Goal: Communication & Community: Participate in discussion

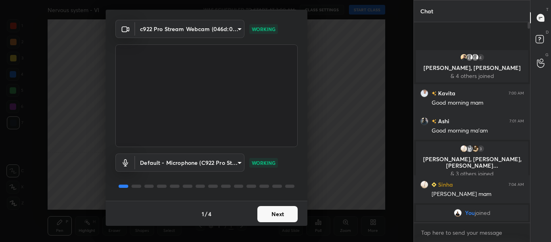
scroll to position [23, 0]
click at [268, 217] on button "Next" at bounding box center [277, 213] width 40 height 16
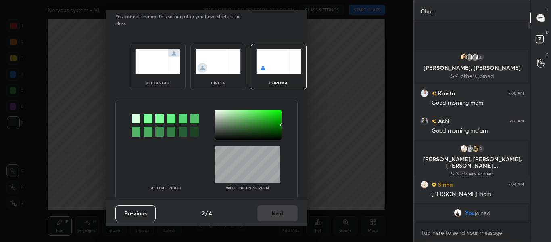
scroll to position [0, 0]
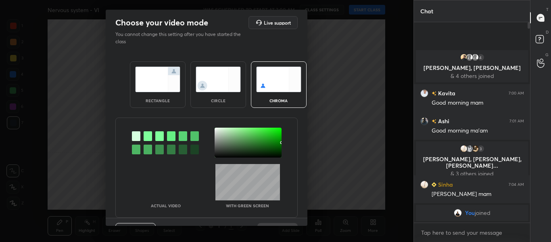
click at [148, 137] on div at bounding box center [148, 136] width 8 height 10
click at [215, 129] on div at bounding box center [248, 143] width 67 height 30
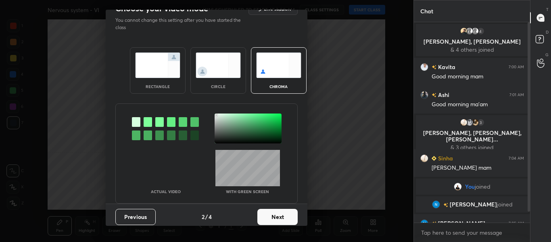
scroll to position [20, 0]
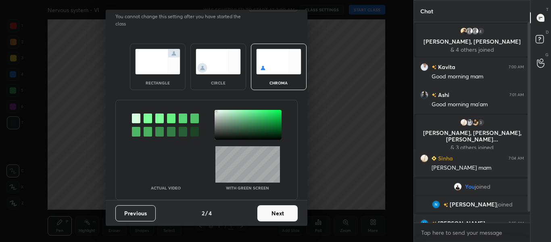
click at [274, 205] on button "Next" at bounding box center [277, 213] width 40 height 16
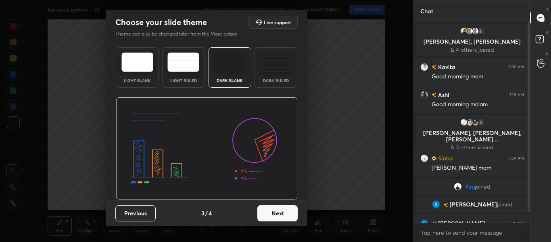
scroll to position [0, 0]
click at [271, 75] on div "Dark Ruled" at bounding box center [276, 67] width 43 height 40
click at [278, 217] on button "Next" at bounding box center [277, 213] width 40 height 16
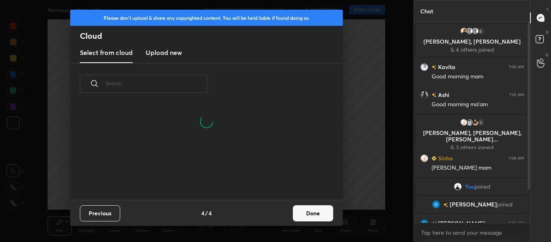
scroll to position [56, 259]
click at [173, 54] on h3 "Upload new" at bounding box center [164, 53] width 36 height 10
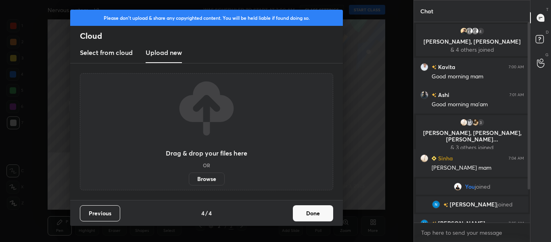
click at [203, 179] on label "Browse" at bounding box center [207, 178] width 36 height 13
click at [189, 179] on input "Browse" at bounding box center [189, 178] width 0 height 13
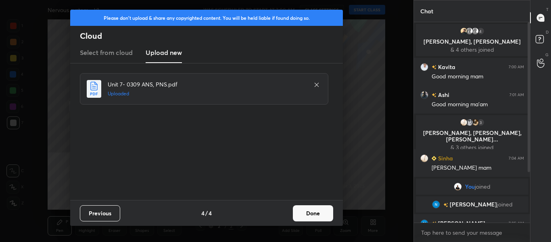
click at [313, 218] on button "Done" at bounding box center [313, 213] width 40 height 16
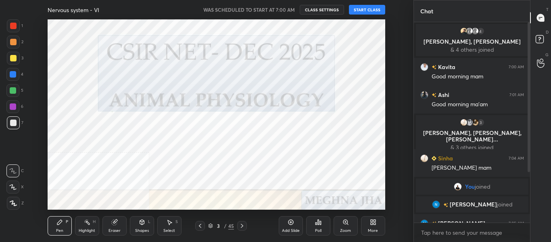
click at [242, 225] on icon at bounding box center [242, 225] width 6 height 6
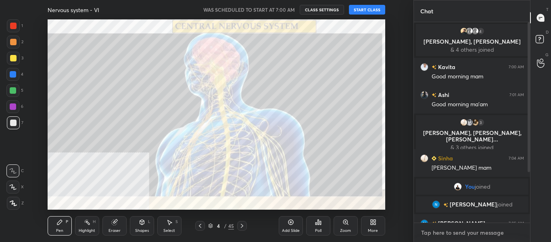
type textarea "x"
click at [432, 233] on textarea at bounding box center [472, 232] width 104 height 13
type textarea "G"
type textarea "x"
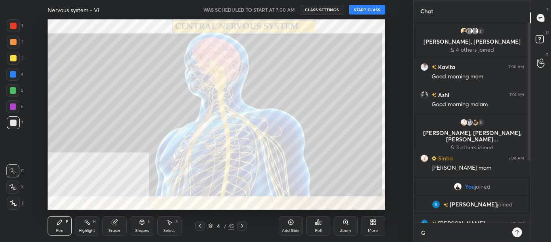
type textarea "Go"
type textarea "x"
type textarea "Goo"
type textarea "x"
type textarea "Good"
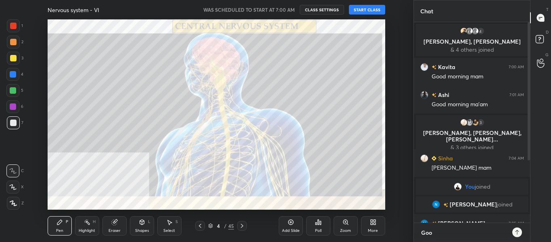
type textarea "x"
type textarea "Good"
type textarea "x"
type textarea "Good m"
type textarea "x"
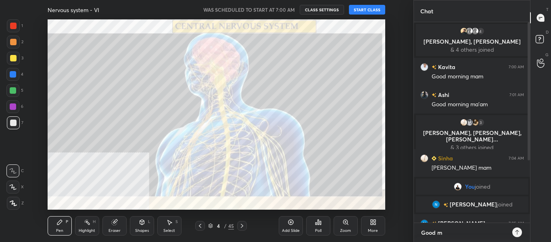
type textarea "Good mo"
type textarea "x"
type textarea "Good mor"
type textarea "x"
type textarea "Good morn"
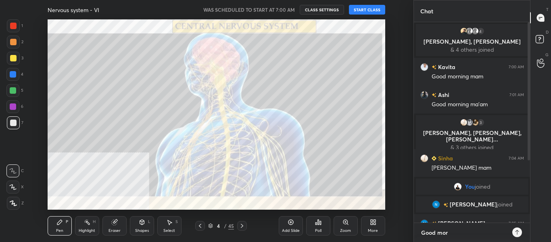
type textarea "x"
type textarea "Good morni"
type textarea "x"
type textarea "Good mornin"
type textarea "x"
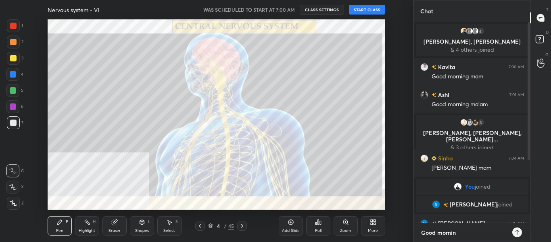
type textarea "Good morning"
type textarea "x"
type textarea "Good morning"
type textarea "x"
type textarea "Good morning a"
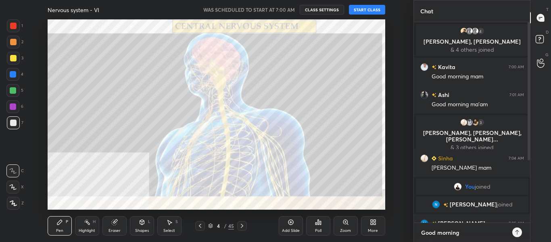
type textarea "x"
type textarea "Good morning al"
type textarea "x"
type textarea "Good morning all"
type textarea "x"
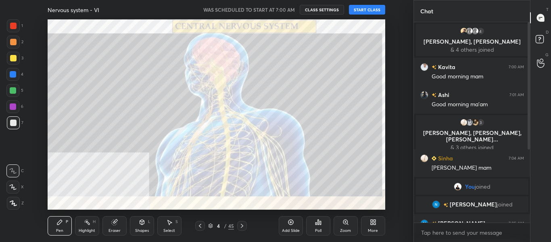
click at [358, 11] on button "START CLASS" at bounding box center [367, 10] width 36 height 10
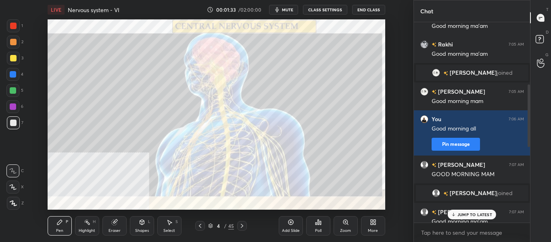
scroll to position [198, 0]
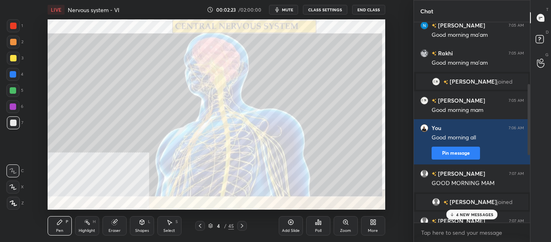
click at [468, 213] on p "4 NEW MESSAGES" at bounding box center [475, 214] width 38 height 5
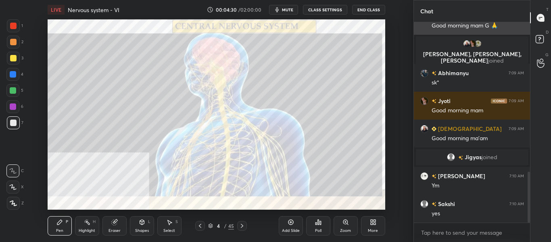
scroll to position [585, 0]
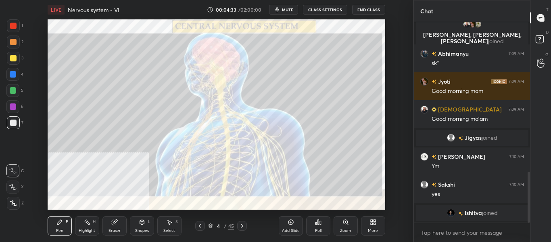
click at [241, 226] on icon at bounding box center [242, 225] width 6 height 6
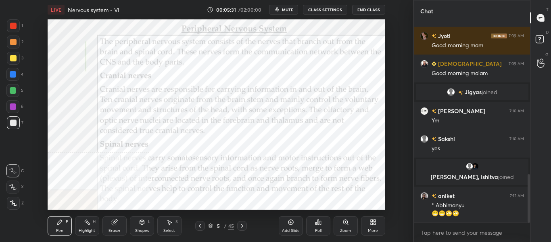
scroll to position [652, 0]
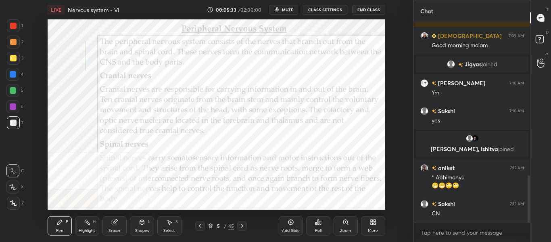
click at [243, 228] on icon at bounding box center [242, 225] width 6 height 6
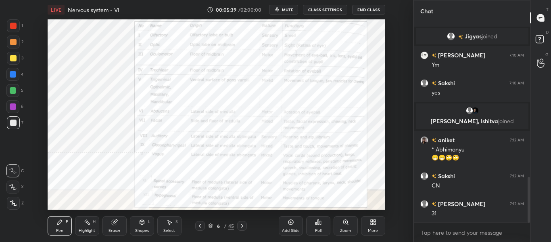
click at [90, 228] on div "Highlight" at bounding box center [87, 230] width 17 height 4
click at [11, 71] on div at bounding box center [12, 74] width 13 height 13
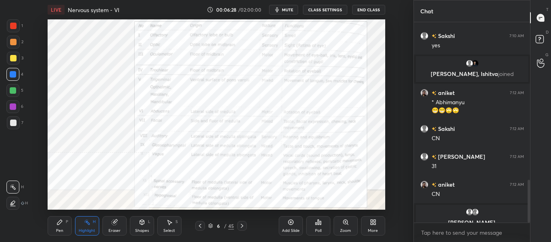
scroll to position [736, 0]
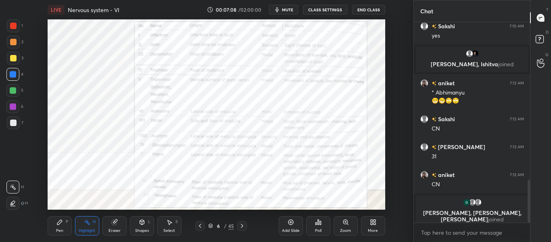
click at [201, 228] on icon at bounding box center [200, 225] width 6 height 6
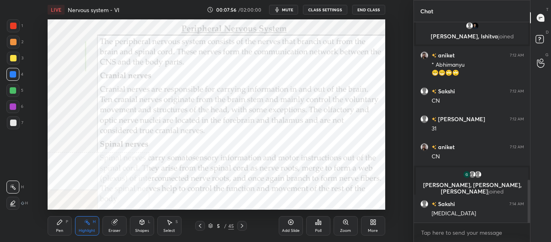
scroll to position [734, 0]
click at [241, 226] on icon at bounding box center [242, 225] width 6 height 6
click at [68, 225] on div "Pen P" at bounding box center [60, 225] width 24 height 19
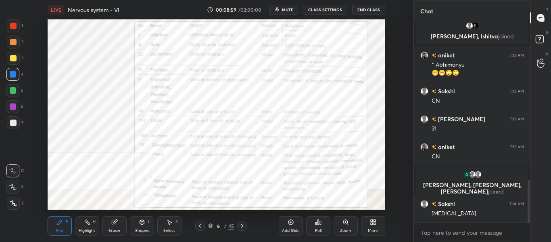
click at [20, 191] on div "X" at bounding box center [14, 186] width 17 height 13
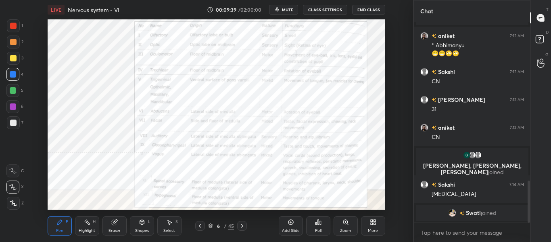
scroll to position [763, 0]
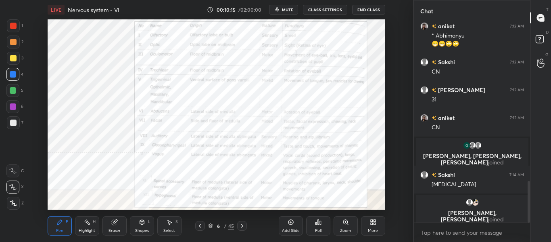
click at [86, 228] on div "Highlight" at bounding box center [87, 230] width 17 height 4
click at [115, 228] on div "Eraser" at bounding box center [115, 230] width 12 height 4
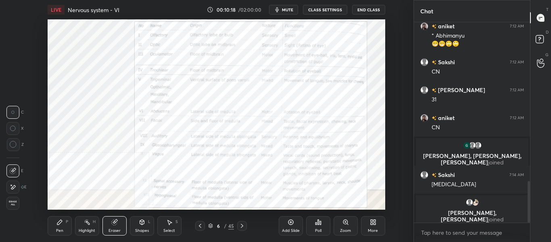
click at [65, 227] on div "Pen P" at bounding box center [60, 225] width 24 height 19
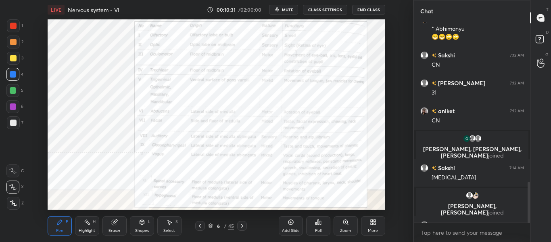
scroll to position [784, 0]
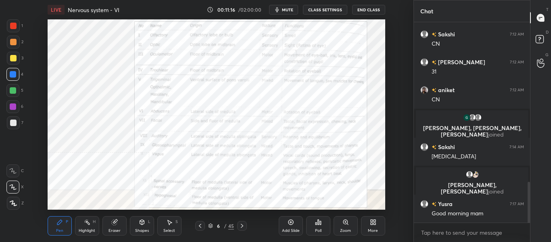
click at [17, 42] on div at bounding box center [13, 42] width 13 height 13
click at [93, 224] on div "H" at bounding box center [94, 222] width 3 height 4
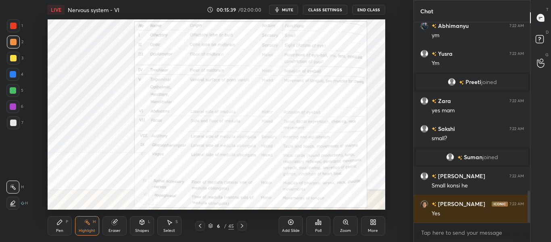
scroll to position [1061, 0]
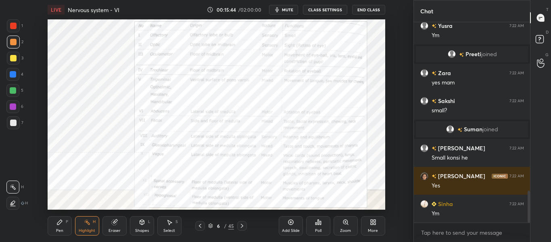
click at [201, 228] on icon at bounding box center [200, 225] width 6 height 6
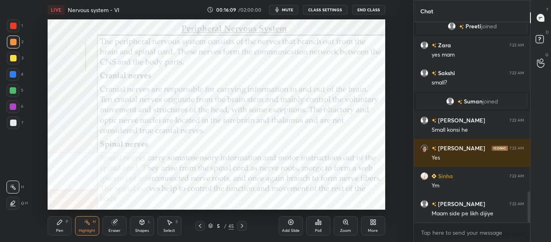
scroll to position [1117, 0]
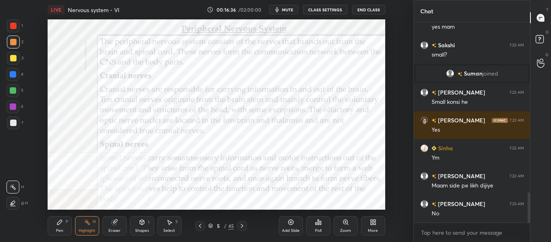
click at [244, 226] on icon at bounding box center [242, 225] width 6 height 6
click at [245, 226] on icon at bounding box center [242, 225] width 6 height 6
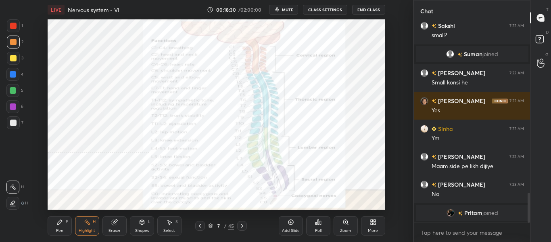
scroll to position [1101, 0]
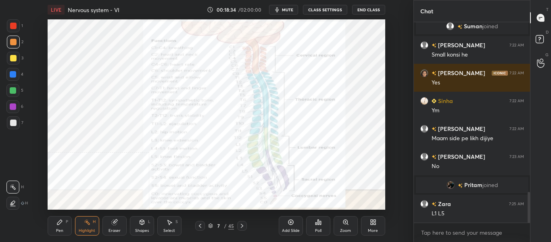
click at [59, 230] on div "Pen" at bounding box center [59, 230] width 7 height 4
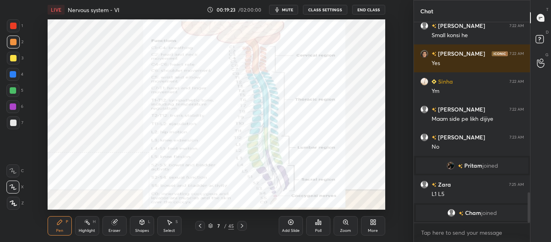
scroll to position [1130, 0]
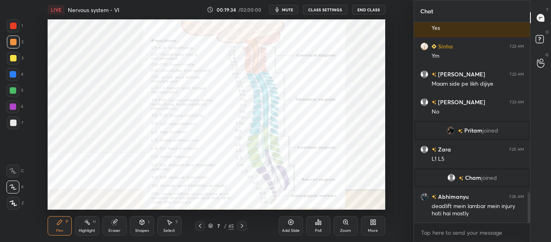
click at [203, 226] on div at bounding box center [200, 226] width 10 height 10
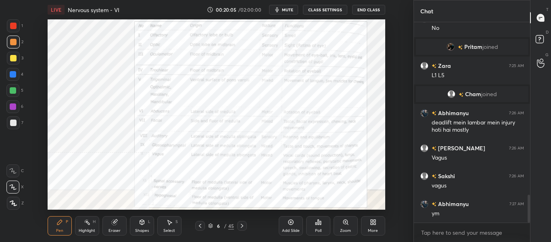
scroll to position [1241, 0]
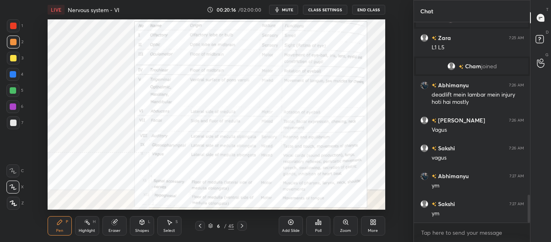
click at [115, 231] on div "Eraser" at bounding box center [115, 230] width 12 height 4
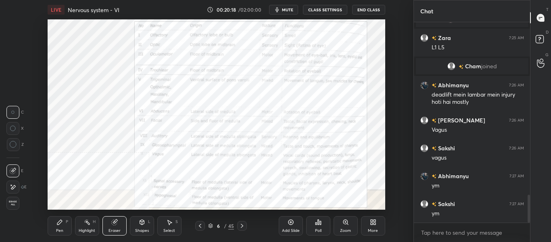
click at [68, 227] on div "Pen P" at bounding box center [60, 225] width 24 height 19
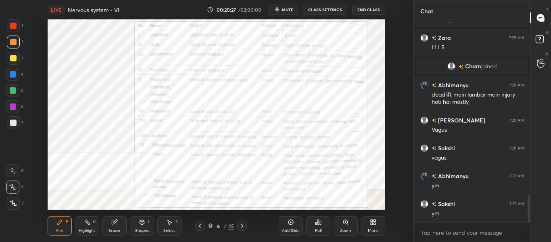
click at [242, 227] on icon at bounding box center [242, 226] width 2 height 4
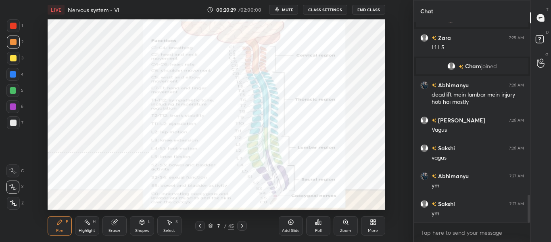
click at [241, 224] on icon at bounding box center [242, 225] width 6 height 6
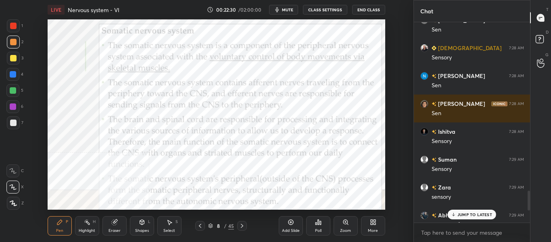
scroll to position [1745, 0]
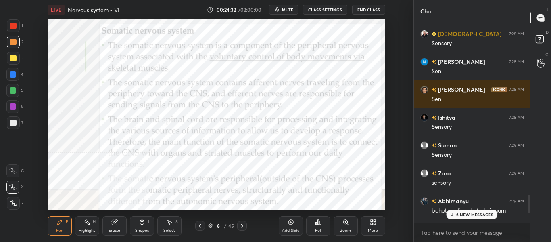
click at [245, 227] on icon at bounding box center [242, 225] width 6 height 6
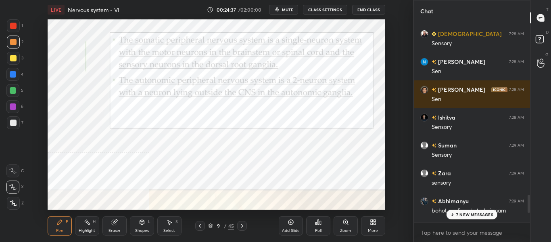
click at [86, 227] on div "Highlight H" at bounding box center [87, 225] width 24 height 19
click at [465, 215] on p "7 NEW MESSAGES" at bounding box center [474, 214] width 37 height 5
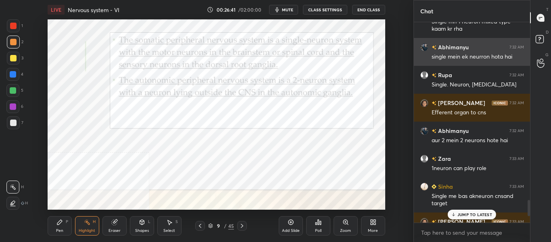
scroll to position [2186, 0]
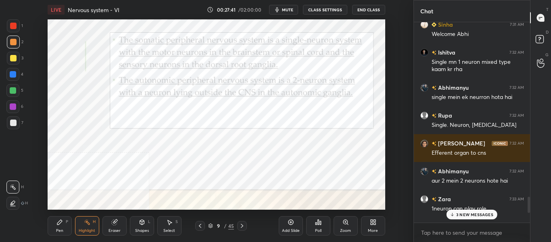
click at [476, 215] on p "3 NEW MESSAGES" at bounding box center [474, 214] width 37 height 5
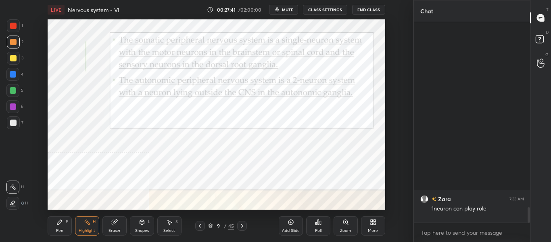
scroll to position [2398, 0]
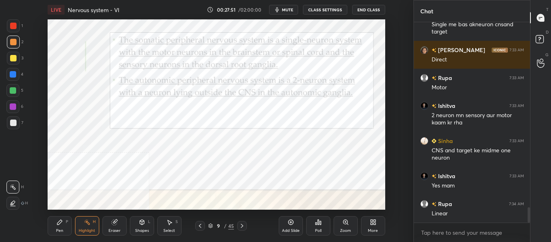
click at [243, 226] on icon at bounding box center [242, 225] width 6 height 6
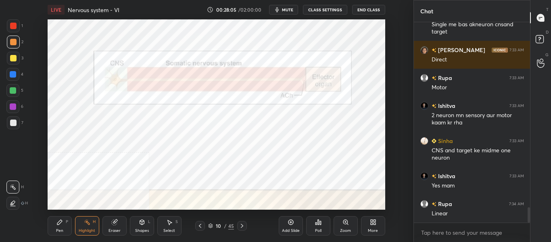
click at [16, 73] on div at bounding box center [13, 74] width 6 height 6
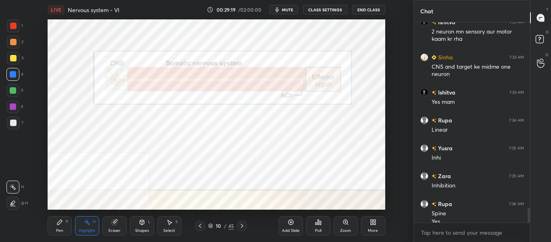
scroll to position [2490, 0]
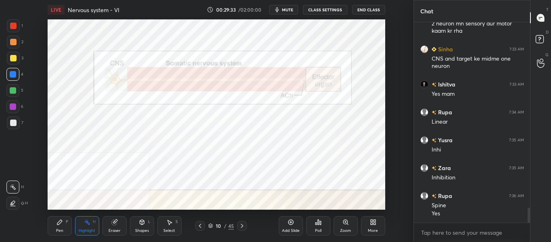
click at [65, 224] on div "Pen P" at bounding box center [60, 225] width 24 height 19
click at [16, 78] on div at bounding box center [12, 74] width 13 height 13
click at [15, 28] on div at bounding box center [13, 26] width 6 height 6
click at [13, 75] on div at bounding box center [13, 74] width 6 height 6
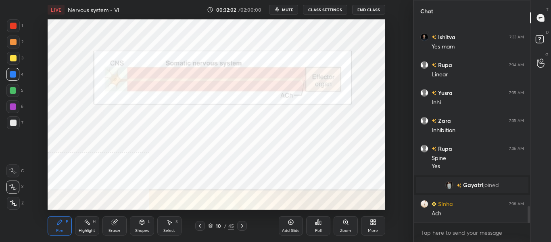
scroll to position [2225, 0]
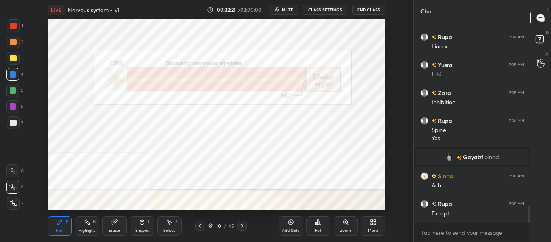
click at [197, 227] on icon at bounding box center [200, 225] width 6 height 6
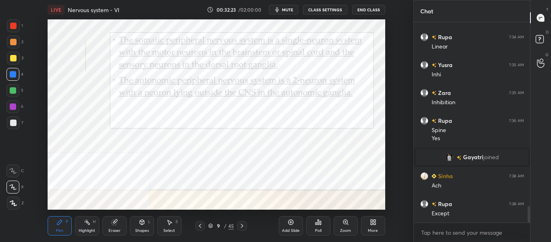
click at [200, 224] on icon at bounding box center [200, 225] width 6 height 6
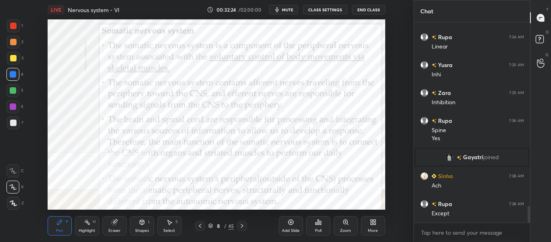
click at [241, 227] on icon at bounding box center [242, 226] width 2 height 4
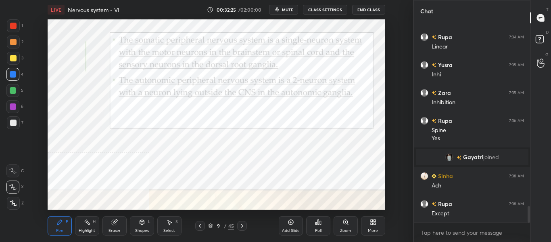
click at [243, 225] on icon at bounding box center [242, 226] width 2 height 4
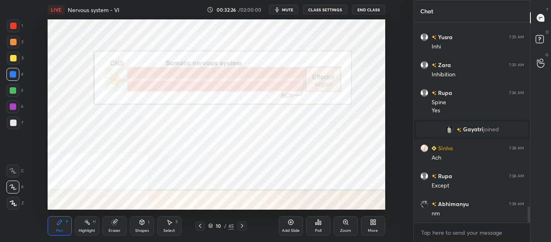
click at [244, 225] on icon at bounding box center [242, 225] width 6 height 6
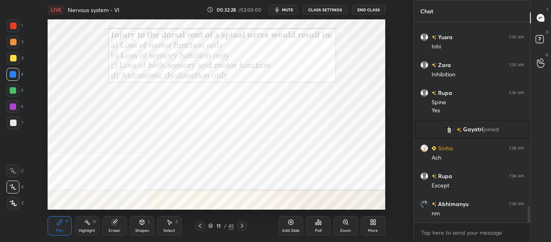
click at [199, 228] on icon at bounding box center [200, 225] width 6 height 6
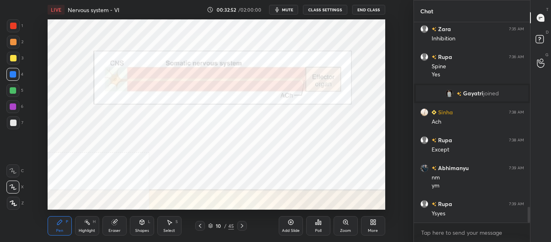
scroll to position [2316, 0]
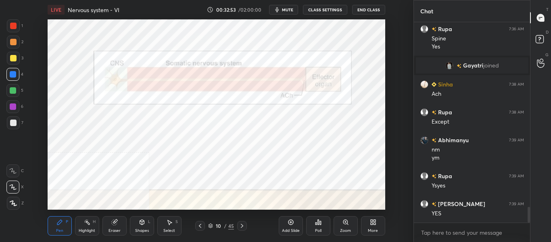
click at [243, 227] on icon at bounding box center [242, 225] width 6 height 6
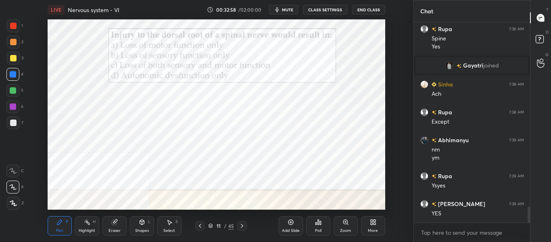
click at [291, 8] on span "mute" at bounding box center [287, 10] width 11 height 6
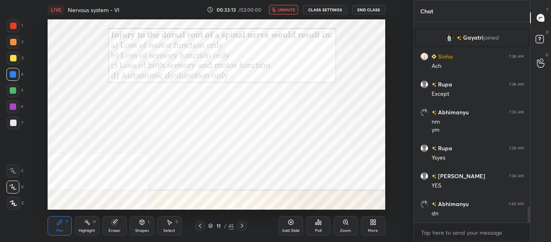
click at [293, 11] on span "unmute" at bounding box center [286, 10] width 17 height 6
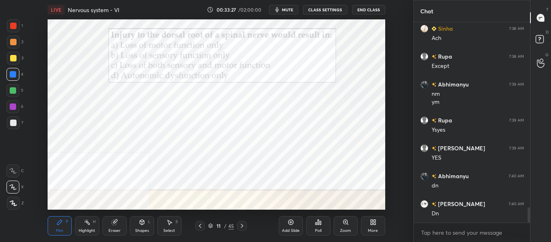
click at [318, 223] on icon at bounding box center [318, 222] width 1 height 5
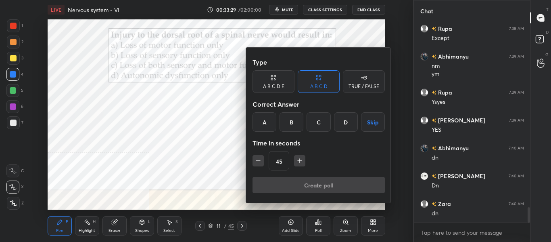
click at [289, 123] on div "B" at bounding box center [292, 121] width 24 height 19
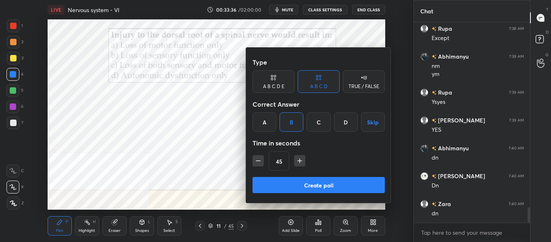
click at [318, 184] on button "Create poll" at bounding box center [319, 185] width 132 height 16
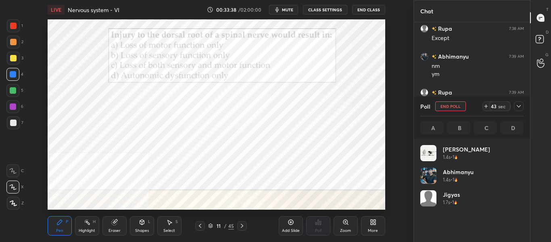
scroll to position [94, 101]
click at [287, 7] on span "mute" at bounding box center [287, 10] width 11 height 6
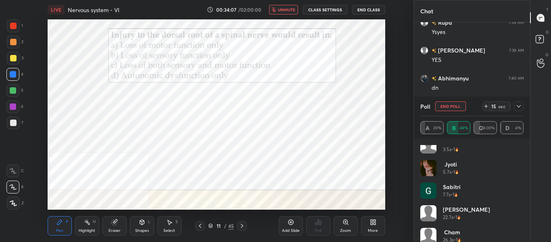
scroll to position [174, 0]
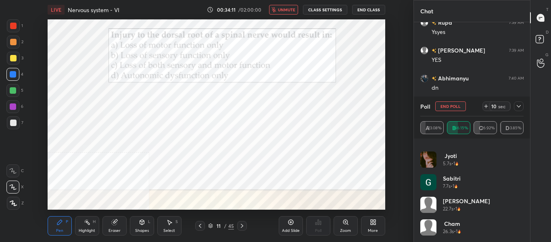
click at [276, 7] on icon "button" at bounding box center [274, 9] width 5 height 5
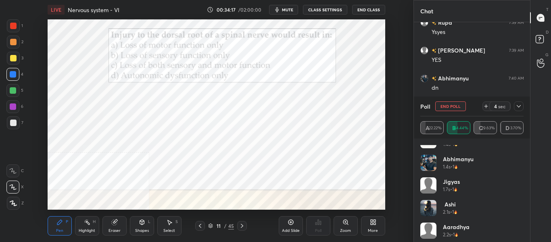
scroll to position [0, 0]
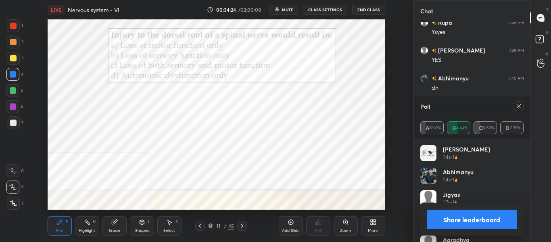
click at [454, 216] on button "Share leaderboard" at bounding box center [472, 218] width 91 height 19
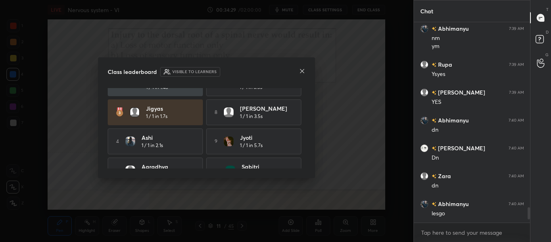
scroll to position [64, 0]
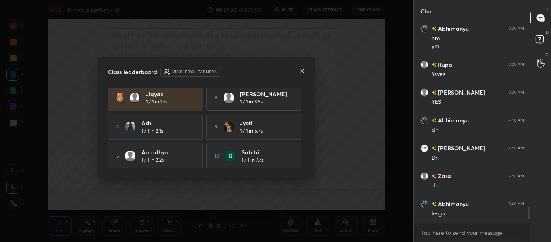
click at [304, 75] on div at bounding box center [302, 71] width 6 height 8
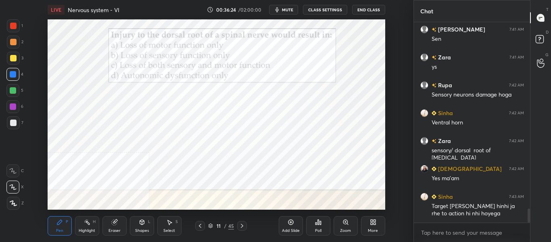
scroll to position [2658, 0]
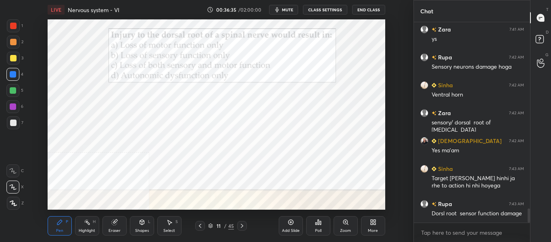
click at [245, 225] on icon at bounding box center [242, 225] width 6 height 6
click at [242, 226] on icon at bounding box center [242, 225] width 6 height 6
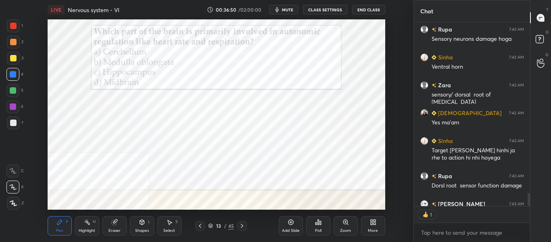
scroll to position [181, 114]
click at [288, 7] on span "mute" at bounding box center [287, 10] width 11 height 6
click at [323, 225] on div "Poll" at bounding box center [318, 225] width 24 height 19
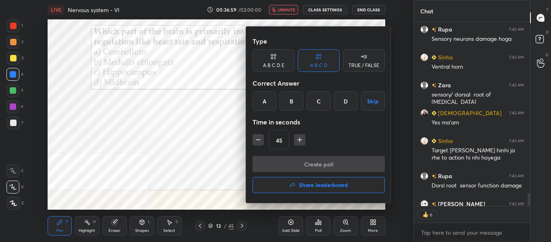
click at [293, 104] on div "B" at bounding box center [292, 100] width 24 height 19
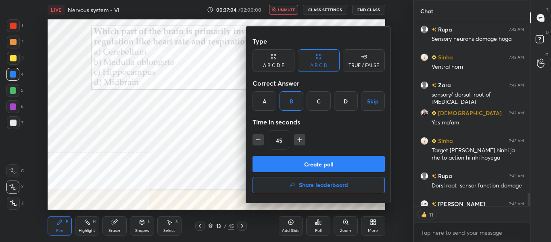
click at [293, 161] on button "Create poll" at bounding box center [319, 164] width 132 height 16
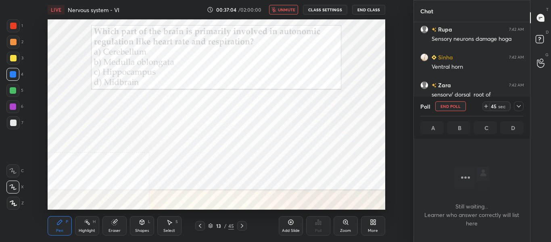
scroll to position [89, 114]
click at [291, 9] on span "unmute" at bounding box center [286, 10] width 17 height 6
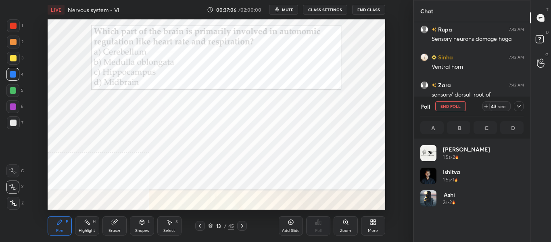
scroll to position [94, 101]
click at [289, 12] on span "mute" at bounding box center [287, 10] width 11 height 6
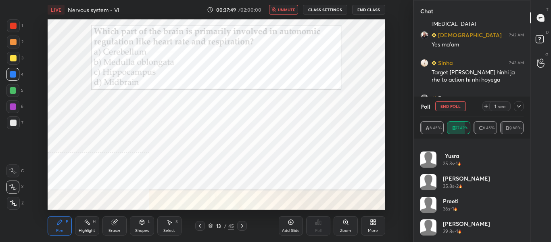
scroll to position [2771, 0]
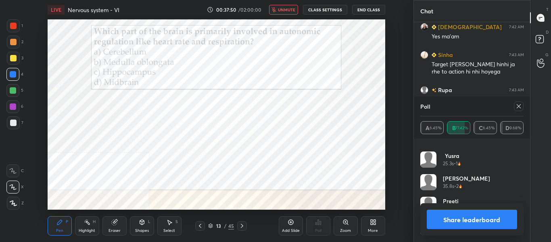
click at [286, 6] on button "unmute" at bounding box center [283, 10] width 29 height 10
click at [473, 222] on button "Share leaderboard" at bounding box center [472, 218] width 91 height 19
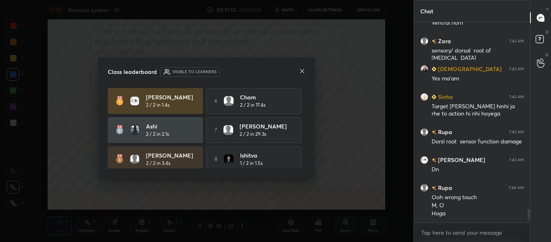
scroll to position [2729, 0]
drag, startPoint x: 307, startPoint y: 119, endPoint x: 310, endPoint y: 164, distance: 45.3
click at [310, 164] on div "Class leaderboard Visible to learners [PERSON_NAME] 2 / 2 in 1.4s 6 Cham 2 / 2 …" at bounding box center [206, 117] width 217 height 121
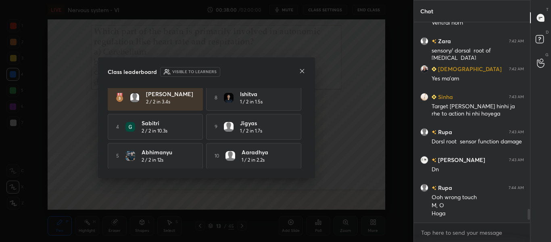
click at [305, 72] on icon at bounding box center [302, 71] width 6 height 6
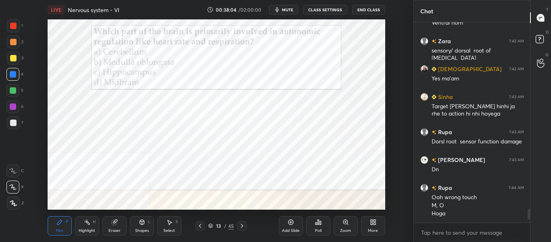
click at [241, 225] on icon at bounding box center [242, 225] width 6 height 6
click at [242, 224] on icon at bounding box center [242, 225] width 6 height 6
click at [293, 10] on span "mute" at bounding box center [287, 10] width 11 height 6
click at [291, 10] on span "unmute" at bounding box center [286, 10] width 17 height 6
click at [290, 11] on span "mute" at bounding box center [287, 10] width 11 height 6
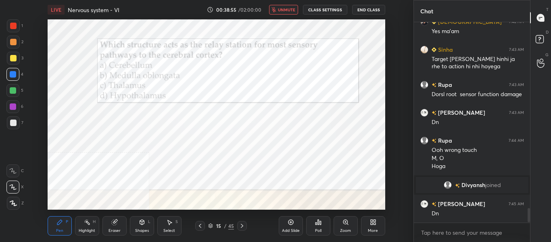
scroll to position [2571, 0]
click at [316, 226] on div "Poll" at bounding box center [318, 225] width 24 height 19
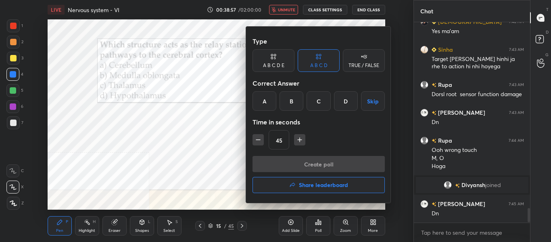
click at [319, 105] on div "C" at bounding box center [319, 100] width 24 height 19
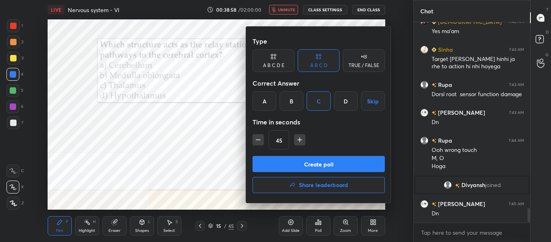
click at [289, 164] on button "Create poll" at bounding box center [319, 164] width 132 height 16
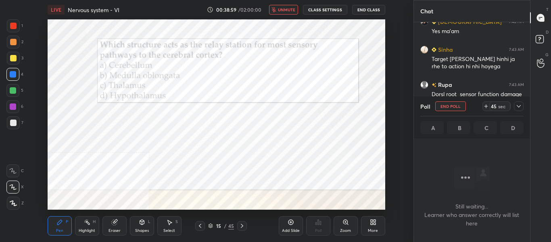
scroll to position [89, 114]
click at [290, 11] on span "unmute" at bounding box center [286, 10] width 17 height 6
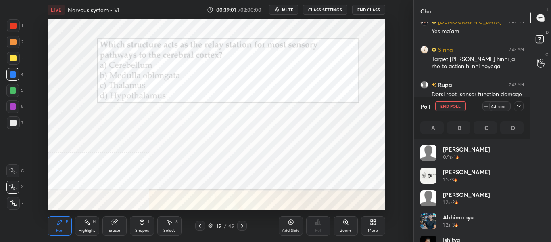
scroll to position [94, 101]
click at [291, 8] on span "mute" at bounding box center [287, 10] width 11 height 6
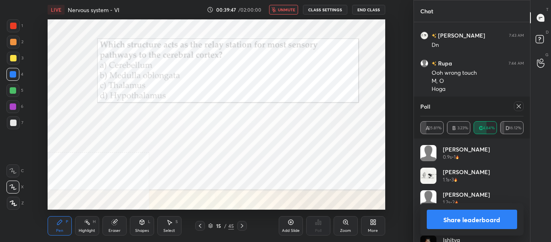
click at [288, 5] on button "unmute" at bounding box center [283, 10] width 29 height 10
click at [479, 217] on button "Share leaderboard" at bounding box center [472, 218] width 91 height 19
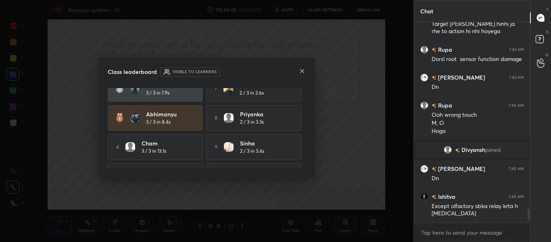
scroll to position [64, 0]
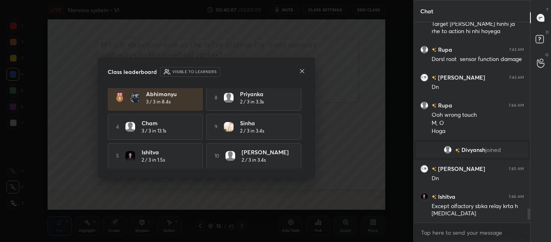
click at [306, 71] on div "Class leaderboard Visible to learners [PERSON_NAME] 3 / 3 in 1.3s 6 [PERSON_NAM…" at bounding box center [206, 117] width 217 height 121
click at [302, 71] on icon at bounding box center [302, 71] width 4 height 4
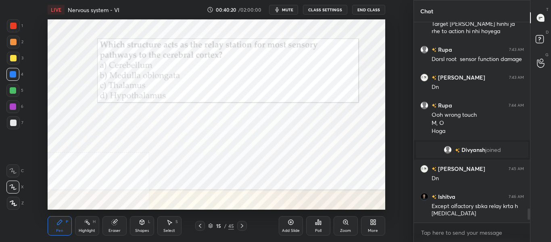
click at [242, 226] on icon at bounding box center [242, 225] width 6 height 6
click at [241, 225] on icon at bounding box center [242, 225] width 6 height 6
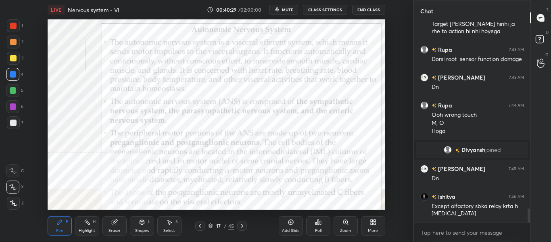
scroll to position [2634, 0]
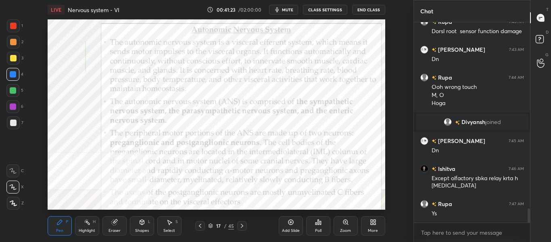
click at [91, 234] on div "Highlight H" at bounding box center [87, 225] width 24 height 19
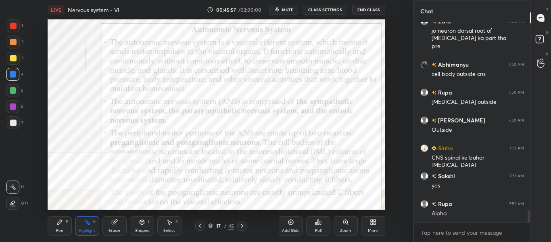
scroll to position [3000, 0]
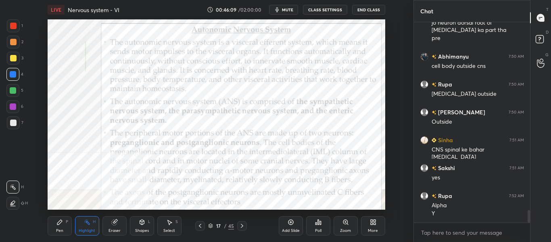
click at [243, 226] on icon at bounding box center [242, 225] width 6 height 6
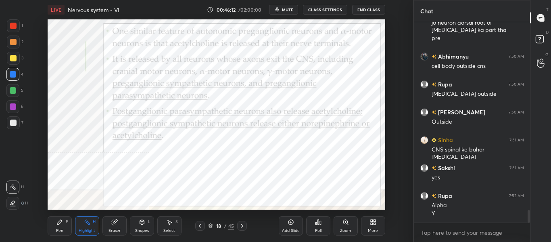
click at [237, 226] on div at bounding box center [242, 226] width 10 height 10
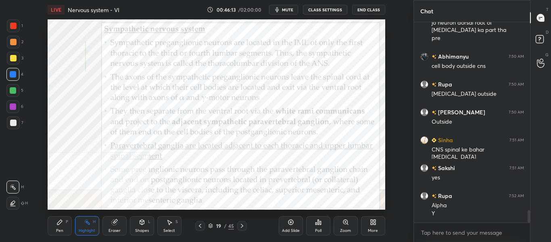
click at [237, 225] on div at bounding box center [242, 226] width 10 height 10
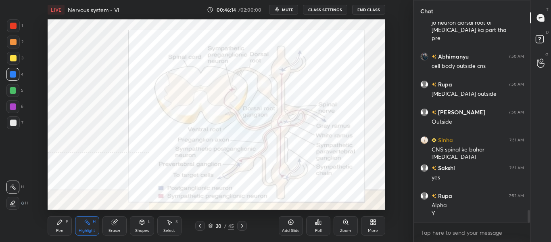
click at [237, 224] on div at bounding box center [242, 226] width 10 height 10
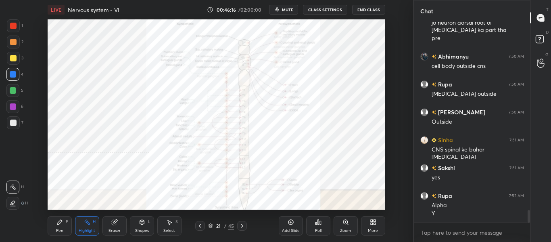
click at [209, 226] on icon at bounding box center [211, 226] width 4 height 1
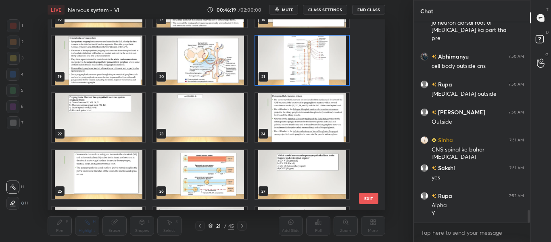
scroll to position [332, 0]
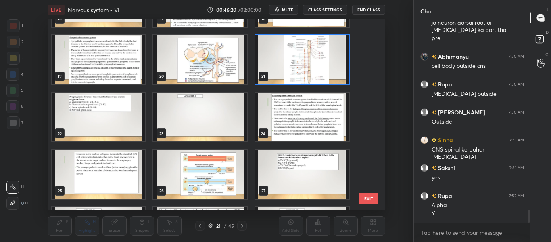
click at [197, 173] on img "grid" at bounding box center [200, 174] width 94 height 49
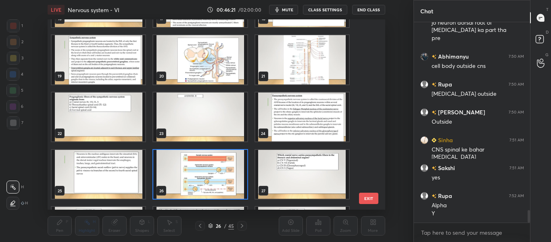
click at [197, 173] on img "grid" at bounding box center [200, 174] width 94 height 49
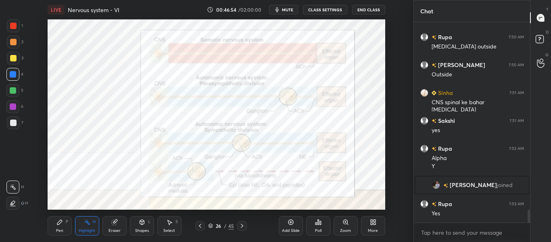
scroll to position [2924, 0]
click at [212, 226] on icon at bounding box center [210, 225] width 5 height 5
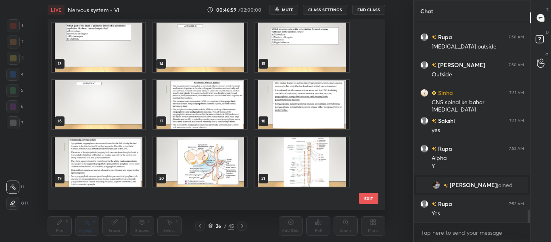
scroll to position [204, 0]
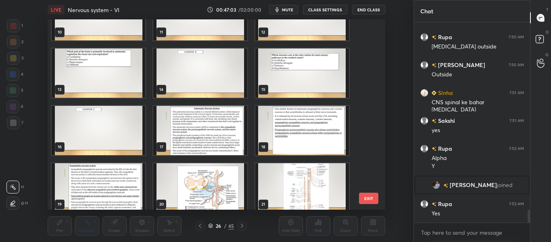
click at [215, 131] on img "grid" at bounding box center [200, 130] width 94 height 49
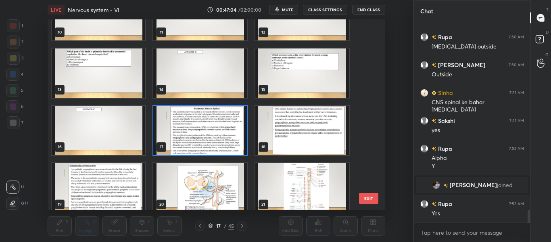
click at [215, 131] on img "grid" at bounding box center [200, 130] width 94 height 49
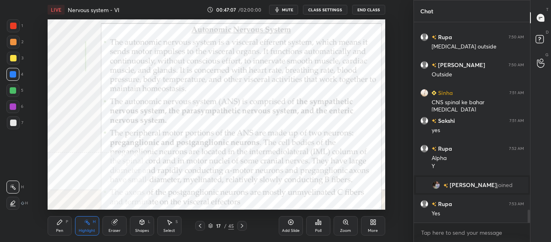
click at [288, 227] on div "Add Slide" at bounding box center [291, 225] width 24 height 19
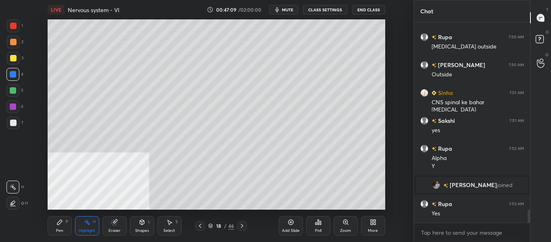
click at [65, 229] on div "Pen P" at bounding box center [60, 225] width 24 height 19
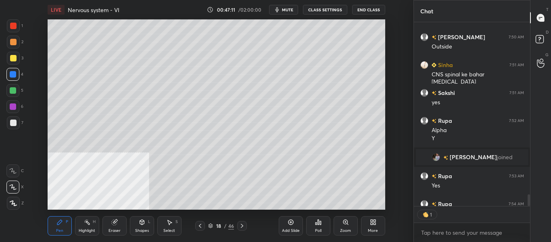
scroll to position [181, 114]
click at [15, 121] on div at bounding box center [13, 122] width 6 height 6
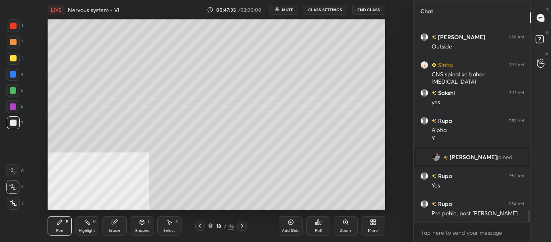
click at [16, 58] on div at bounding box center [13, 58] width 6 height 6
click at [14, 74] on div at bounding box center [13, 74] width 6 height 6
click at [13, 58] on div at bounding box center [13, 58] width 6 height 6
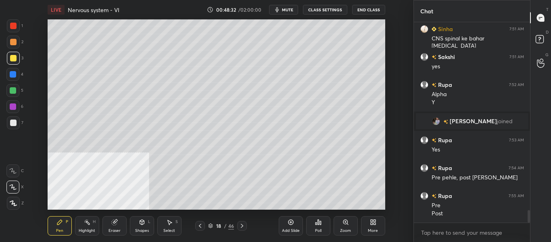
scroll to position [2996, 0]
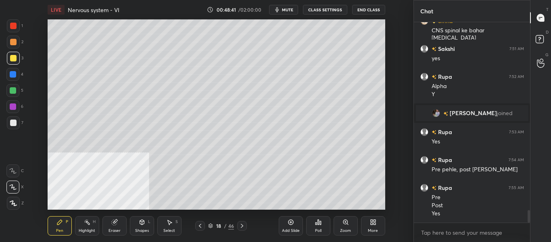
click at [13, 91] on div at bounding box center [13, 90] width 6 height 6
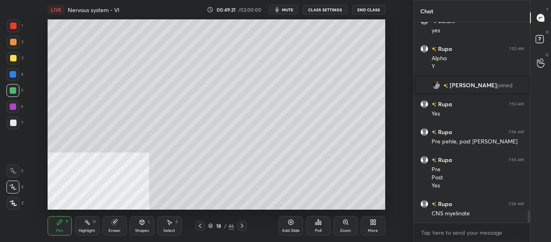
scroll to position [3032, 0]
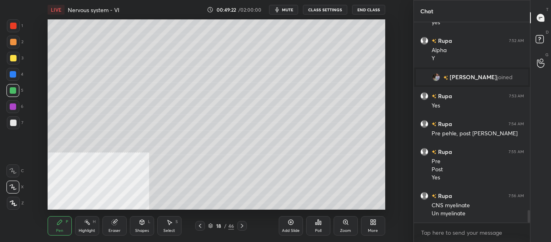
click at [198, 227] on icon at bounding box center [200, 225] width 6 height 6
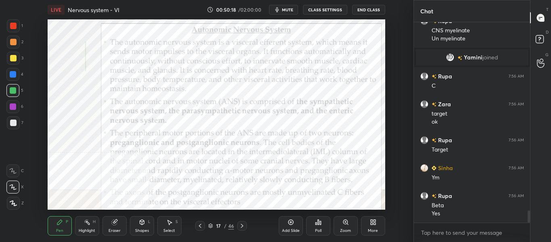
scroll to position [3189, 0]
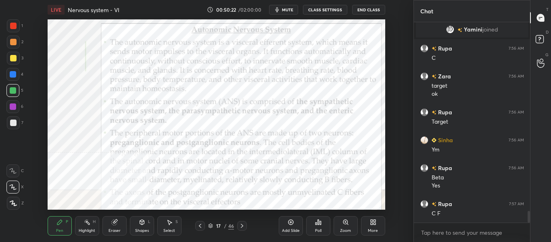
click at [242, 227] on icon at bounding box center [242, 225] width 6 height 6
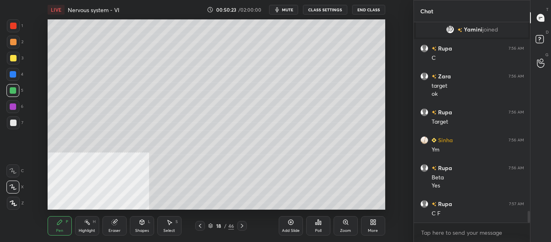
click at [243, 228] on icon at bounding box center [242, 225] width 6 height 6
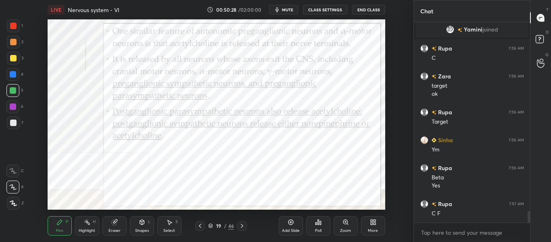
click at [88, 233] on div "Highlight H" at bounding box center [87, 225] width 24 height 19
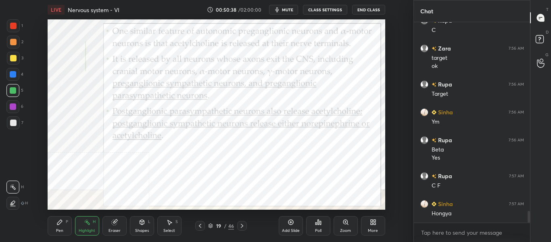
click at [87, 230] on div "Highlight" at bounding box center [87, 230] width 17 height 4
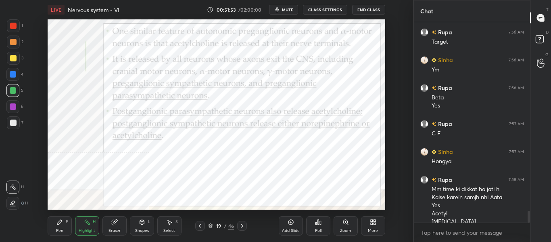
scroll to position [3277, 0]
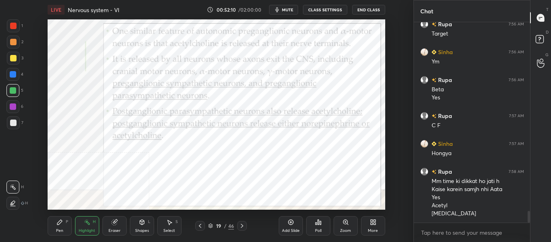
click at [66, 226] on div "Pen P" at bounding box center [60, 225] width 24 height 19
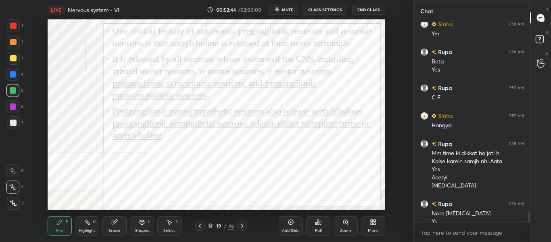
scroll to position [3313, 0]
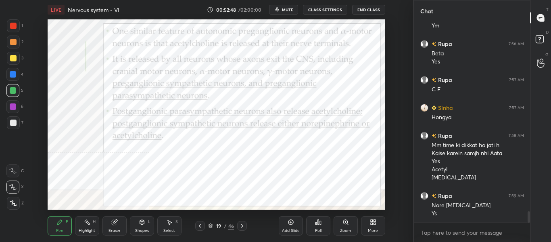
click at [115, 229] on div "Eraser" at bounding box center [115, 230] width 12 height 4
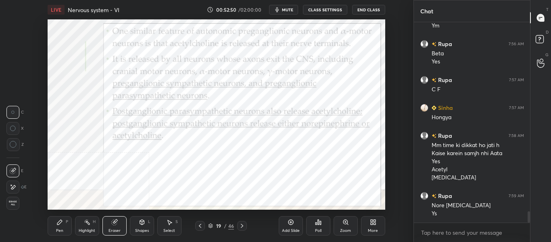
click at [61, 227] on div "Pen P" at bounding box center [60, 225] width 24 height 19
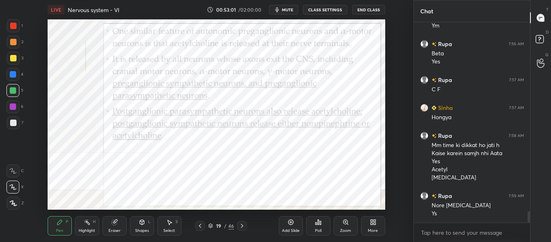
scroll to position [3321, 0]
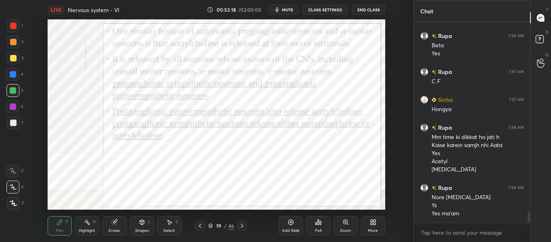
click at [322, 203] on div "Poll" at bounding box center [318, 225] width 24 height 45
click at [339, 204] on div "Add Slide Poll Zoom More" at bounding box center [332, 225] width 107 height 45
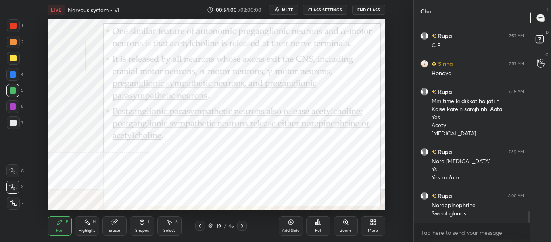
scroll to position [3384, 0]
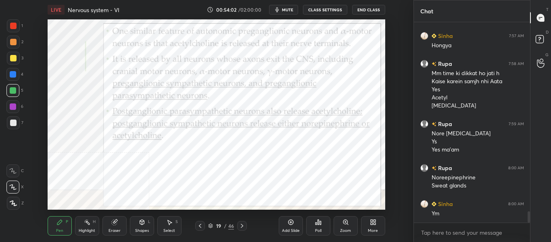
click at [200, 227] on icon at bounding box center [200, 225] width 6 height 6
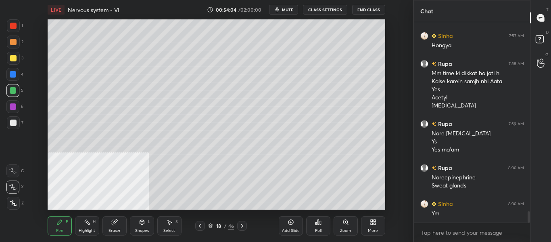
click at [196, 228] on div at bounding box center [200, 226] width 10 height 10
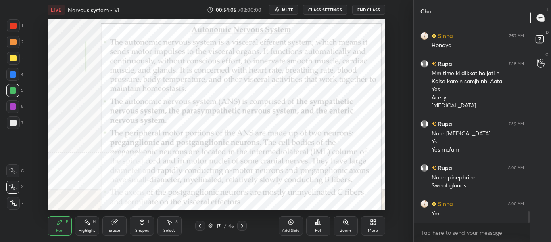
click at [243, 227] on icon at bounding box center [242, 225] width 6 height 6
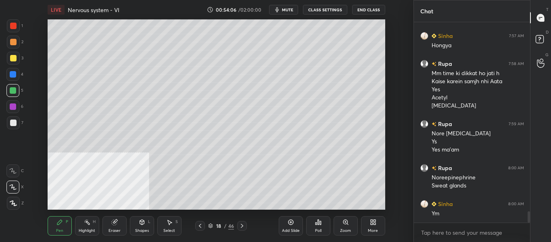
click at [244, 227] on icon at bounding box center [242, 225] width 6 height 6
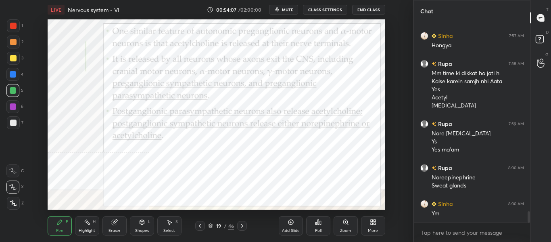
click at [244, 226] on icon at bounding box center [242, 225] width 6 height 6
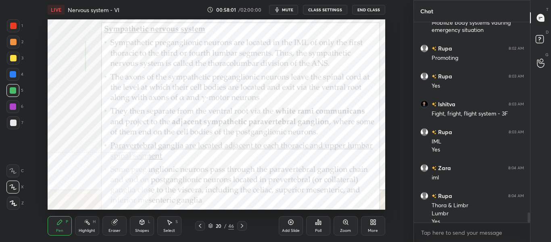
scroll to position [3694, 0]
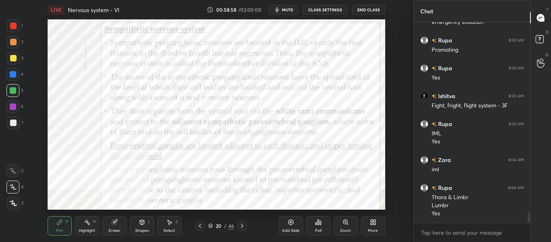
click at [82, 225] on div "Highlight H" at bounding box center [87, 225] width 24 height 19
click at [240, 228] on icon at bounding box center [242, 225] width 6 height 6
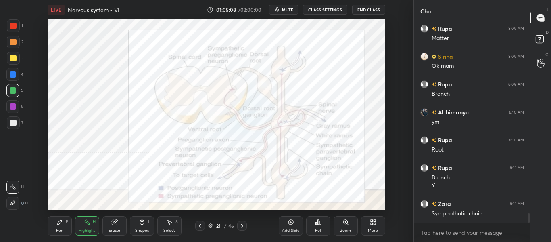
scroll to position [4060, 0]
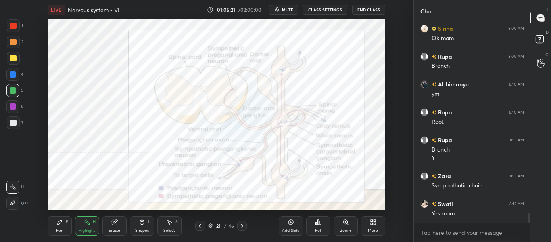
click at [240, 229] on div at bounding box center [242, 226] width 10 height 10
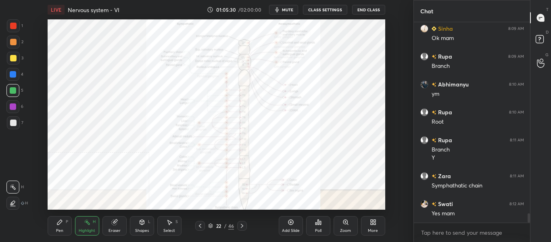
click at [349, 227] on div "Zoom" at bounding box center [346, 225] width 24 height 19
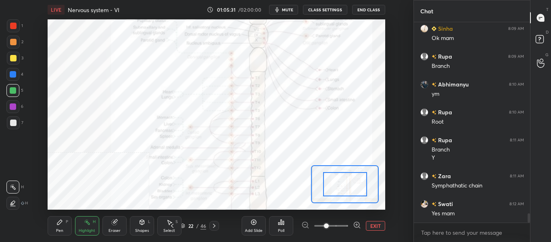
scroll to position [4088, 0]
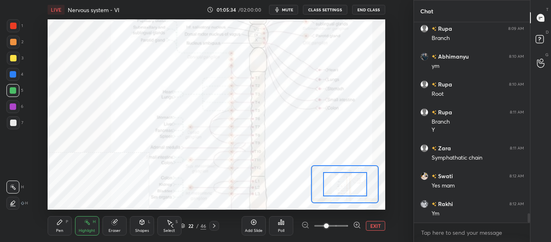
click at [359, 224] on icon at bounding box center [357, 225] width 8 height 8
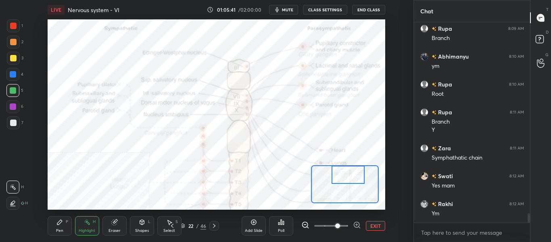
click at [287, 11] on span "mute" at bounding box center [287, 10] width 11 height 6
click at [284, 11] on span "unmute" at bounding box center [286, 10] width 17 height 6
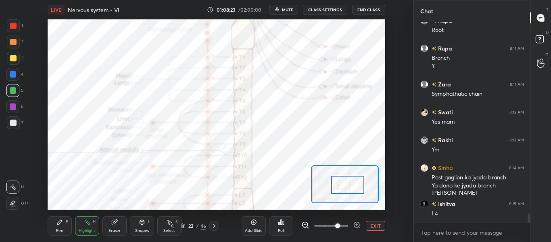
scroll to position [4179, 0]
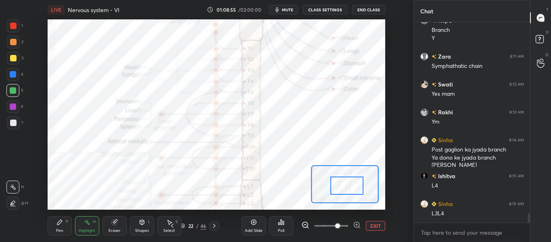
click at [363, 183] on div at bounding box center [346, 185] width 33 height 18
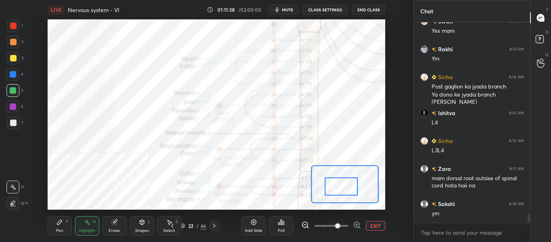
scroll to position [4270, 0]
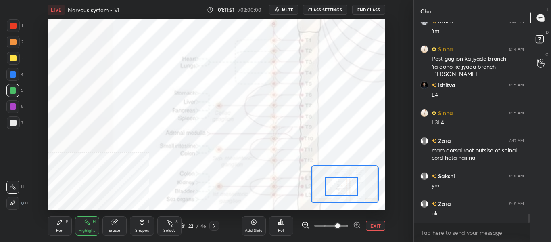
click at [66, 228] on div "Pen P" at bounding box center [60, 225] width 24 height 19
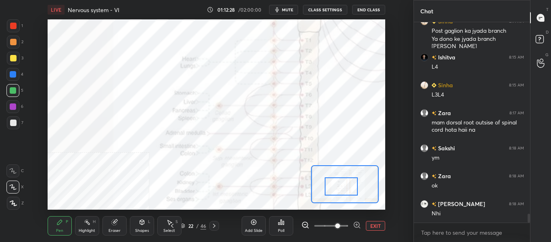
click at [283, 10] on span "mute" at bounding box center [287, 10] width 11 height 6
click at [276, 8] on icon "button" at bounding box center [274, 9] width 5 height 5
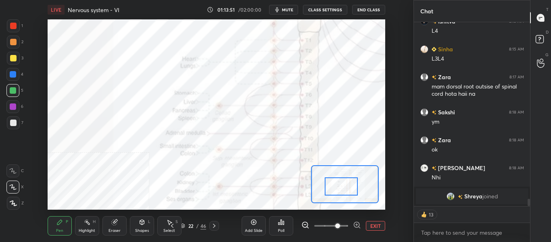
scroll to position [4317, 0]
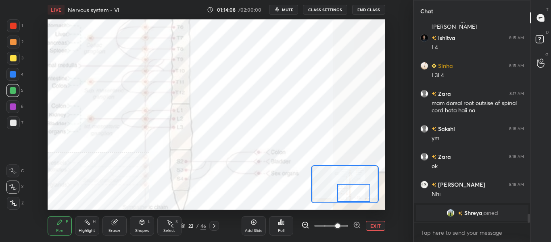
click at [94, 226] on div "Highlight H" at bounding box center [87, 225] width 24 height 19
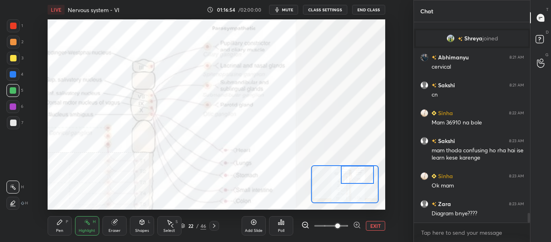
scroll to position [4016, 0]
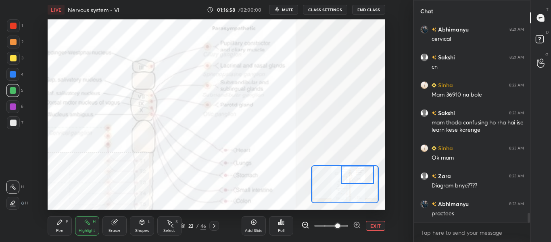
click at [216, 227] on icon at bounding box center [214, 225] width 6 height 6
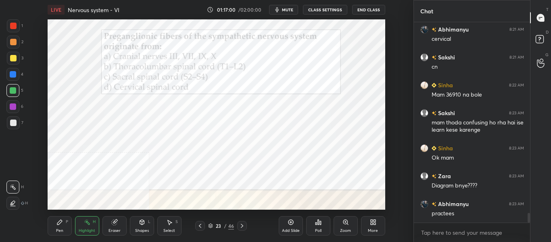
click at [242, 226] on icon at bounding box center [242, 225] width 6 height 6
click at [243, 225] on icon at bounding box center [242, 225] width 6 height 6
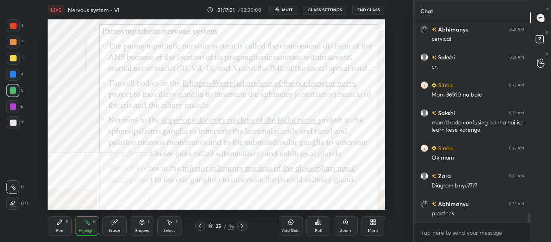
click at [243, 225] on icon at bounding box center [242, 226] width 2 height 4
click at [243, 224] on icon at bounding box center [242, 225] width 6 height 6
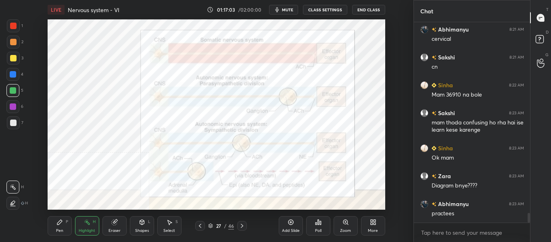
click at [202, 224] on icon at bounding box center [200, 225] width 6 height 6
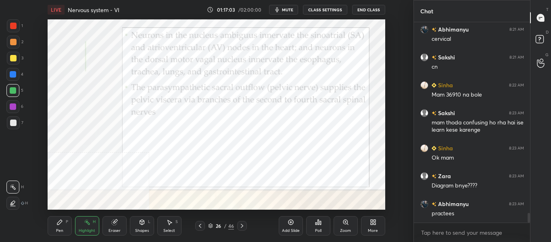
click at [202, 224] on icon at bounding box center [200, 225] width 6 height 6
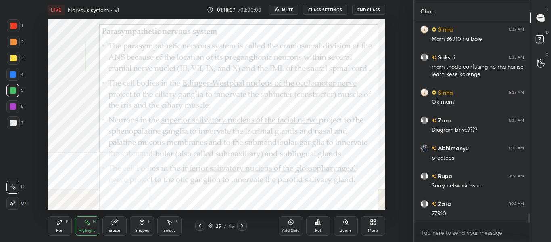
scroll to position [4099, 0]
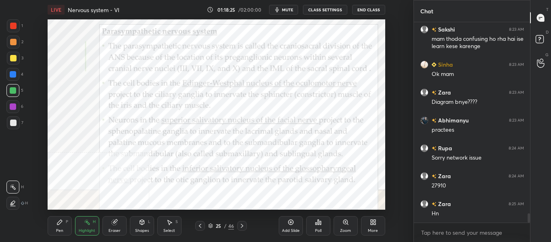
click at [282, 10] on button "mute" at bounding box center [283, 10] width 29 height 10
click at [282, 10] on span "unmute" at bounding box center [286, 10] width 17 height 6
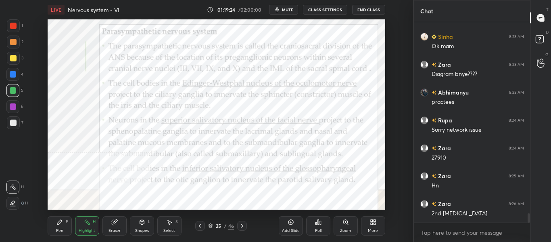
click at [199, 228] on icon at bounding box center [200, 225] width 6 height 6
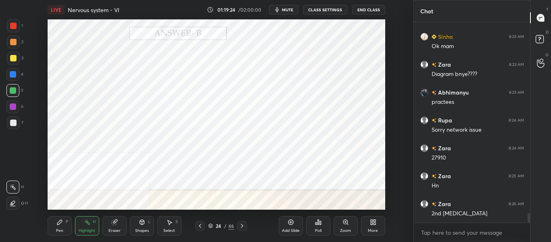
click at [199, 228] on icon at bounding box center [200, 225] width 6 height 6
click at [200, 228] on icon at bounding box center [200, 225] width 6 height 6
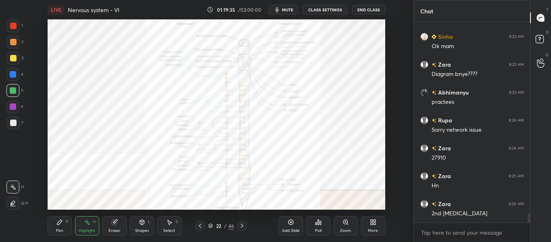
scroll to position [4155, 0]
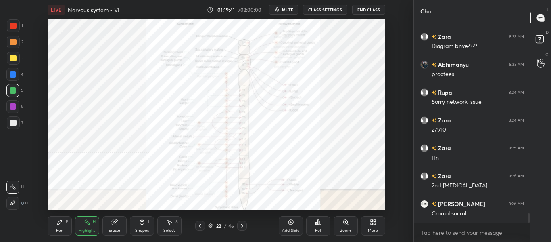
click at [290, 10] on span "mute" at bounding box center [287, 10] width 11 height 6
click at [288, 10] on span "unmute" at bounding box center [286, 10] width 17 height 6
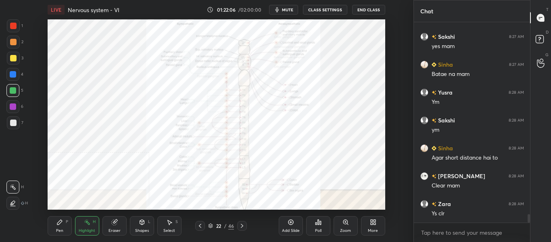
scroll to position [4497, 0]
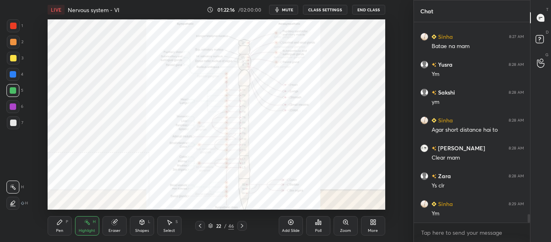
click at [201, 228] on icon at bounding box center [200, 225] width 6 height 6
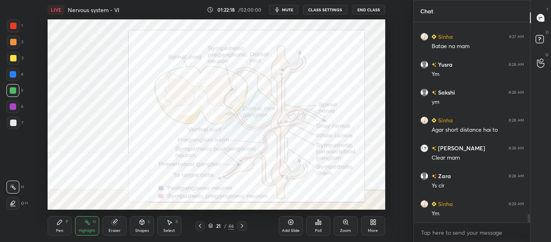
click at [244, 226] on icon at bounding box center [242, 225] width 6 height 6
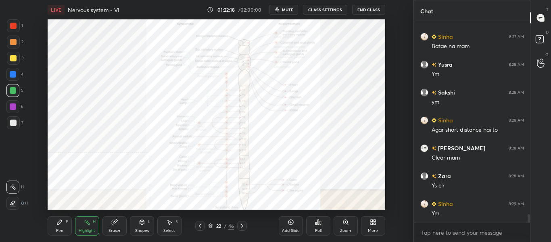
click at [245, 227] on div at bounding box center [242, 226] width 10 height 10
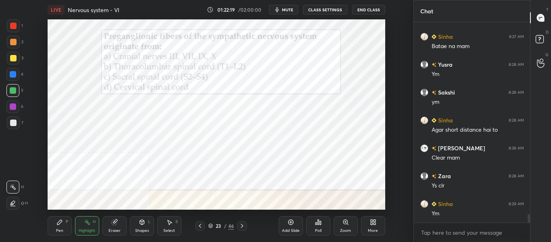
click at [243, 226] on icon at bounding box center [242, 225] width 6 height 6
click at [243, 226] on icon at bounding box center [242, 226] width 2 height 4
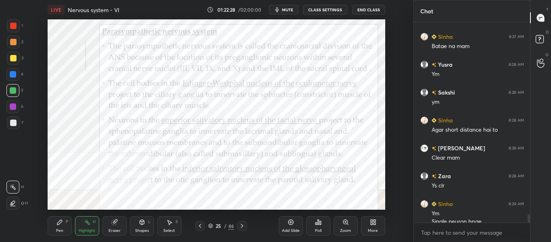
scroll to position [4505, 0]
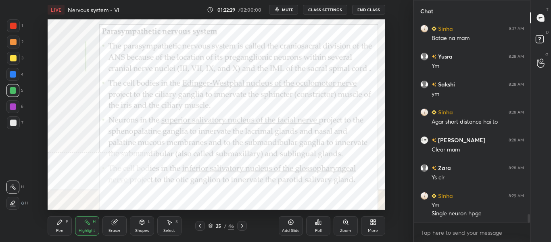
click at [245, 228] on div at bounding box center [242, 226] width 10 height 10
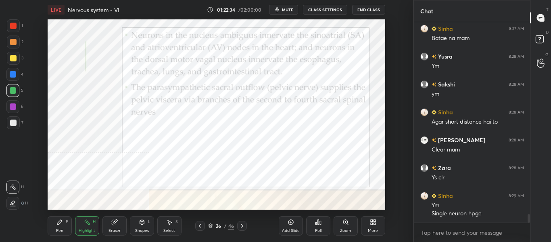
scroll to position [4513, 0]
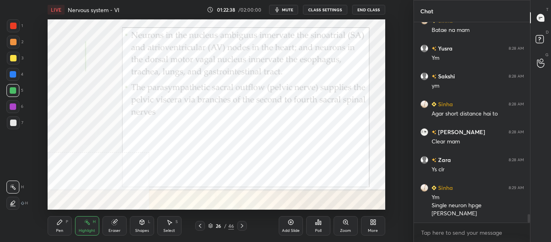
click at [242, 226] on icon at bounding box center [242, 226] width 2 height 4
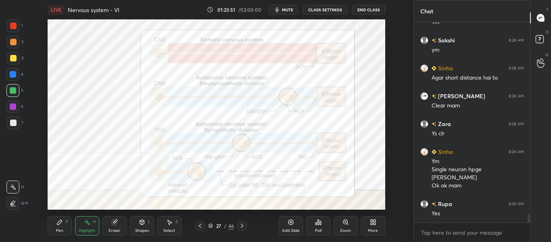
scroll to position [4577, 0]
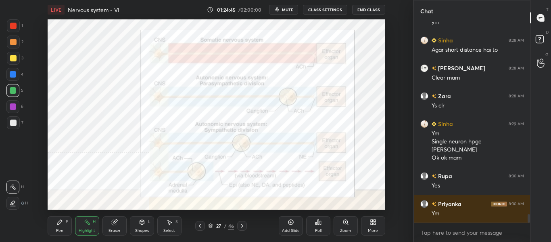
click at [201, 228] on icon at bounding box center [200, 225] width 6 height 6
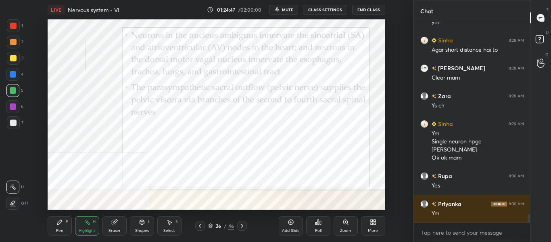
click at [199, 227] on icon at bounding box center [200, 225] width 6 height 6
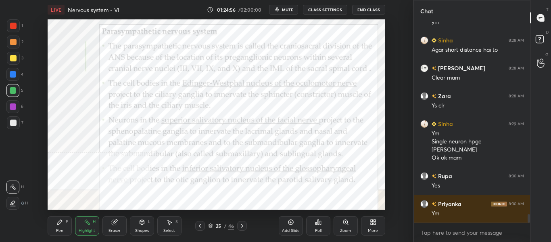
click at [199, 228] on icon at bounding box center [200, 225] width 6 height 6
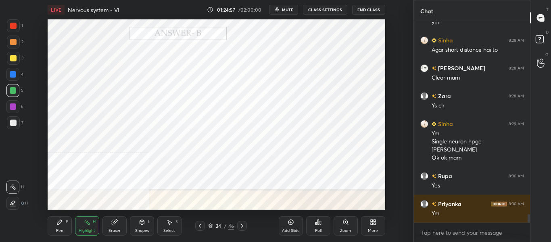
click at [199, 228] on icon at bounding box center [200, 225] width 6 height 6
click at [199, 229] on div at bounding box center [200, 226] width 10 height 10
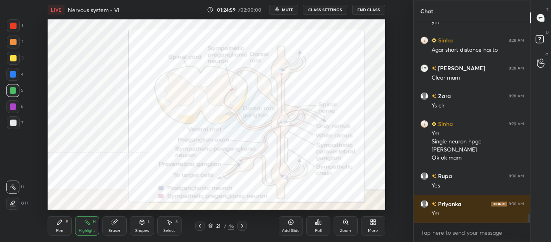
click at [245, 229] on div at bounding box center [242, 226] width 10 height 10
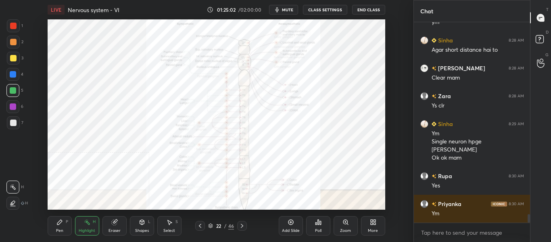
click at [344, 228] on div "Zoom" at bounding box center [345, 230] width 11 height 4
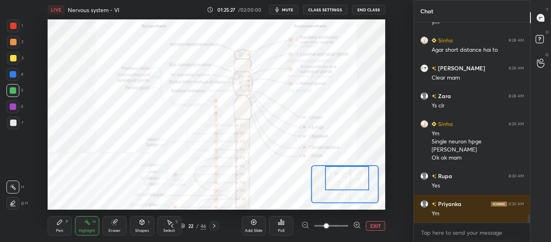
click at [215, 228] on icon at bounding box center [214, 225] width 6 height 6
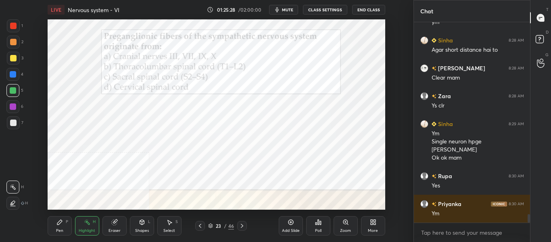
click at [244, 226] on icon at bounding box center [242, 225] width 6 height 6
click at [245, 226] on icon at bounding box center [242, 225] width 6 height 6
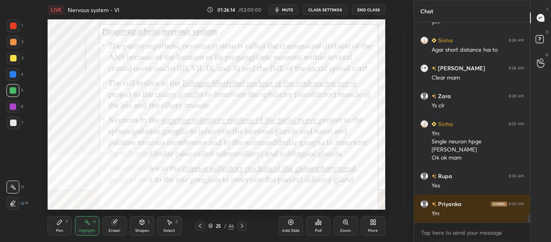
click at [246, 226] on div at bounding box center [242, 226] width 10 height 10
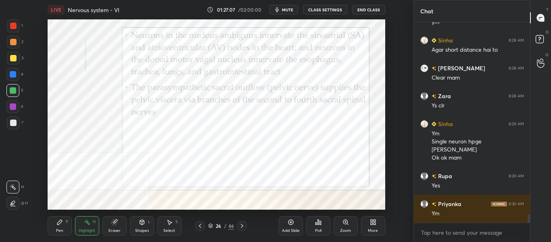
click at [203, 226] on div at bounding box center [200, 226] width 10 height 10
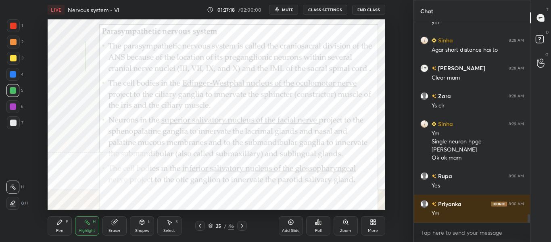
click at [243, 229] on div at bounding box center [242, 226] width 10 height 10
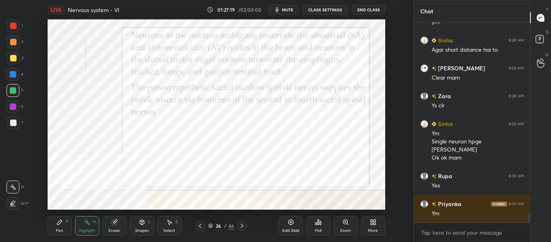
click at [244, 224] on icon at bounding box center [242, 225] width 6 height 6
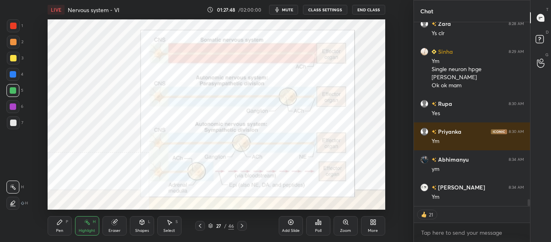
scroll to position [4677, 0]
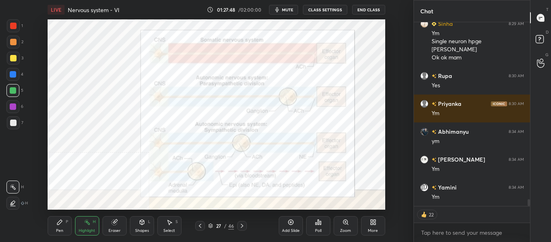
click at [200, 227] on icon at bounding box center [200, 225] width 6 height 6
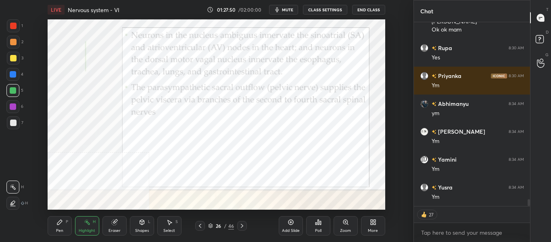
click at [199, 226] on icon at bounding box center [200, 226] width 2 height 4
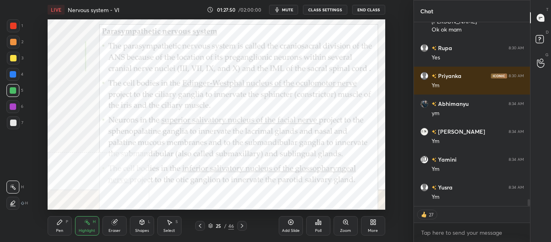
scroll to position [4733, 0]
click at [197, 226] on icon at bounding box center [200, 225] width 6 height 6
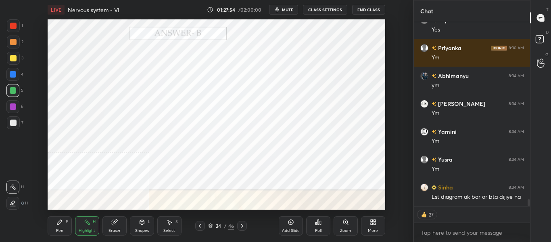
click at [202, 224] on icon at bounding box center [200, 225] width 6 height 6
click at [200, 225] on icon at bounding box center [200, 226] width 2 height 4
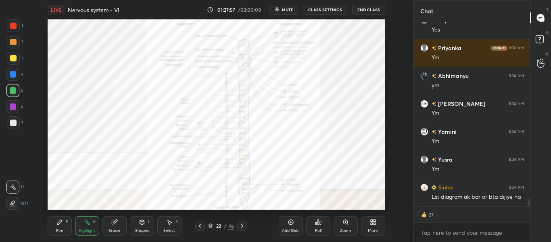
click at [242, 227] on icon at bounding box center [242, 225] width 6 height 6
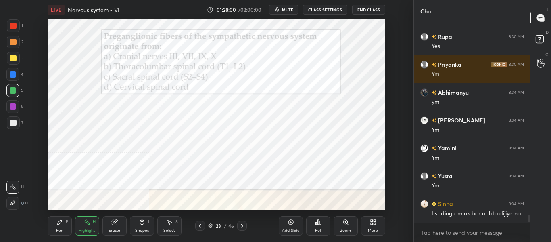
scroll to position [4724, 0]
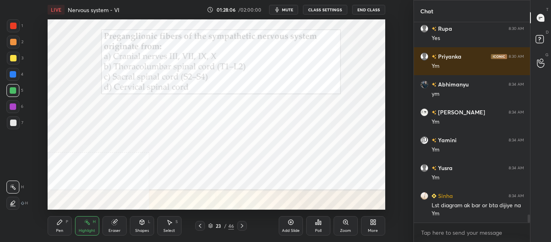
click at [287, 11] on span "mute" at bounding box center [287, 10] width 11 height 6
click at [319, 228] on div "Poll" at bounding box center [318, 230] width 6 height 4
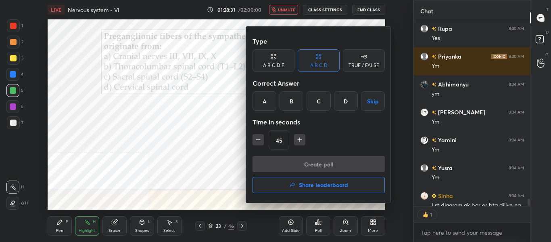
click at [290, 106] on div "B" at bounding box center [292, 100] width 24 height 19
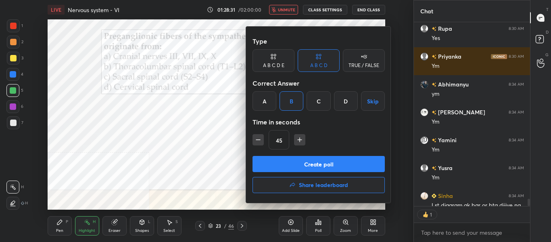
scroll to position [4769, 0]
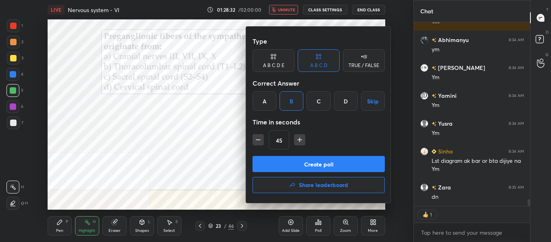
click at [282, 164] on button "Create poll" at bounding box center [319, 164] width 132 height 16
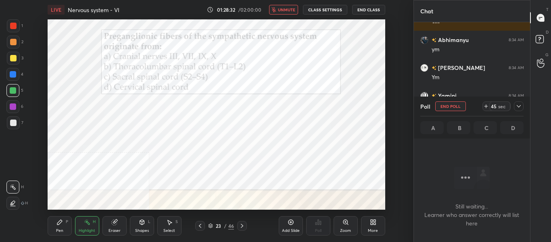
scroll to position [89, 114]
click at [276, 8] on icon "button" at bounding box center [274, 9] width 4 height 5
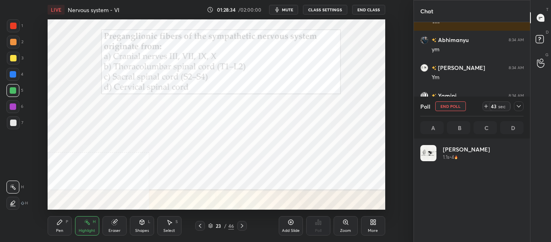
scroll to position [94, 101]
click at [285, 8] on span "mute" at bounding box center [287, 10] width 11 height 6
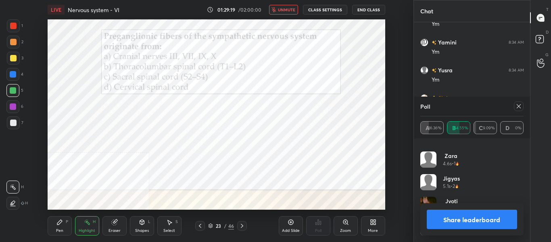
scroll to position [4822, 0]
click at [295, 10] on span "unmute" at bounding box center [286, 10] width 17 height 6
click at [477, 215] on button "Share leaderboard" at bounding box center [472, 218] width 91 height 19
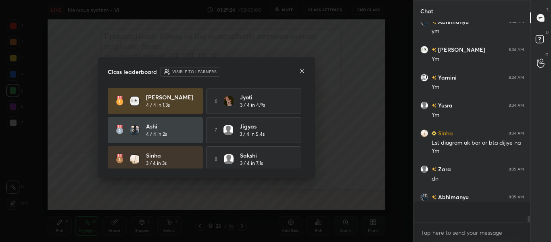
scroll to position [131, 114]
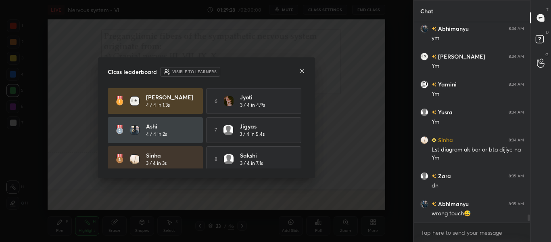
click at [304, 71] on icon at bounding box center [302, 71] width 6 height 6
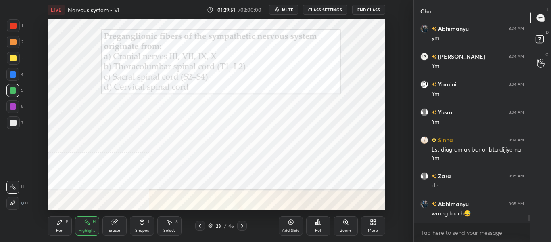
scroll to position [4808, 0]
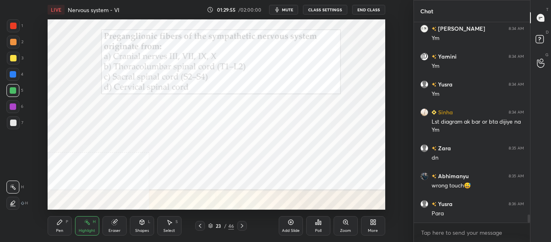
click at [240, 226] on icon at bounding box center [242, 225] width 6 height 6
click at [239, 225] on icon at bounding box center [242, 225] width 6 height 6
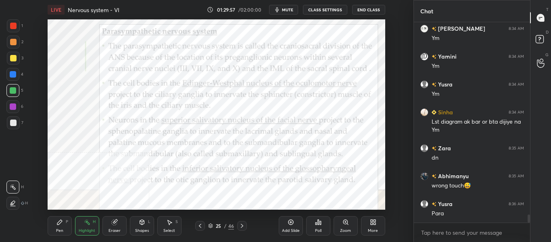
click at [239, 225] on icon at bounding box center [242, 225] width 6 height 6
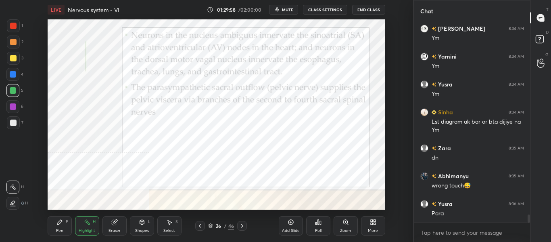
click at [240, 226] on icon at bounding box center [242, 225] width 6 height 6
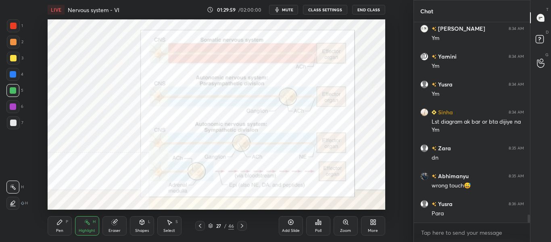
click at [239, 224] on icon at bounding box center [242, 225] width 6 height 6
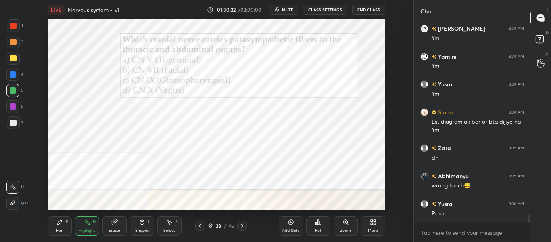
click at [287, 11] on span "mute" at bounding box center [287, 10] width 11 height 6
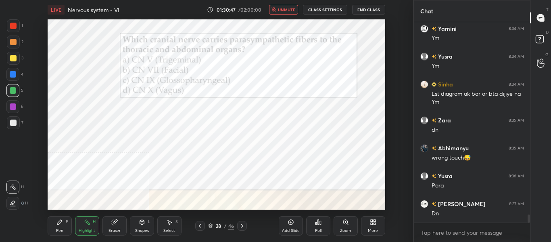
click at [318, 229] on div "Poll" at bounding box center [318, 230] width 6 height 4
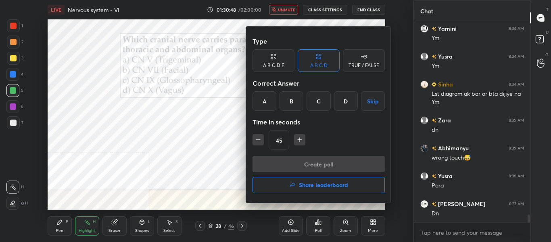
click at [345, 102] on div "D" at bounding box center [346, 100] width 24 height 19
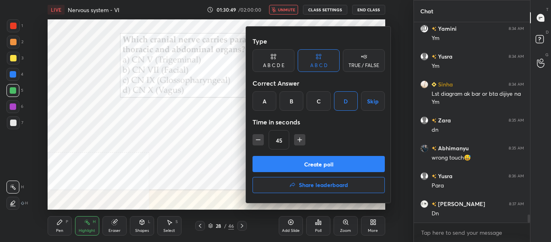
click at [319, 162] on button "Create poll" at bounding box center [319, 164] width 132 height 16
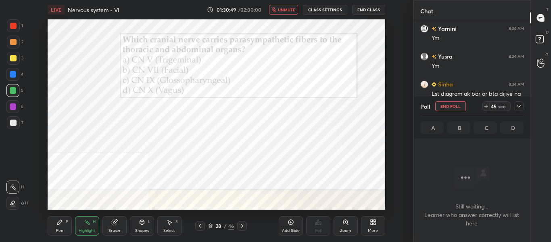
scroll to position [89, 114]
click at [287, 8] on span "unmute" at bounding box center [286, 10] width 17 height 6
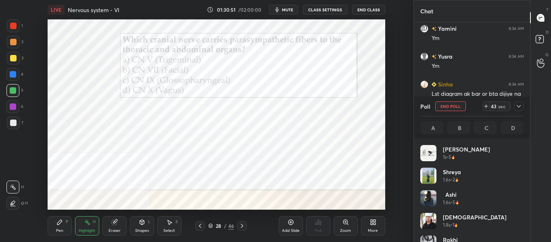
click at [288, 12] on span "mute" at bounding box center [287, 10] width 11 height 6
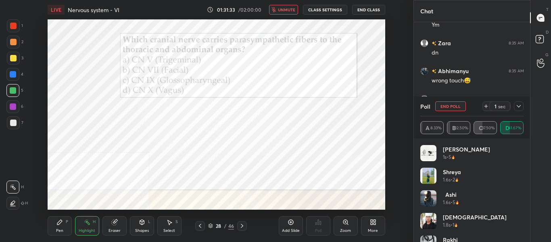
click at [280, 10] on span "unmute" at bounding box center [286, 10] width 17 height 6
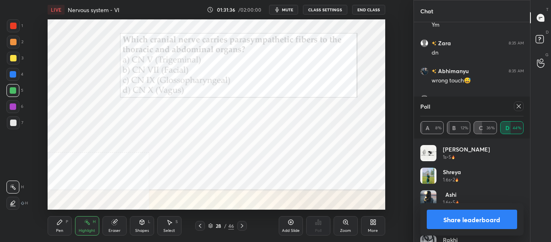
click at [452, 222] on button "Share leaderboard" at bounding box center [472, 218] width 91 height 19
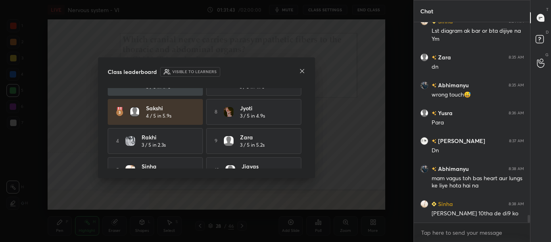
scroll to position [64, 0]
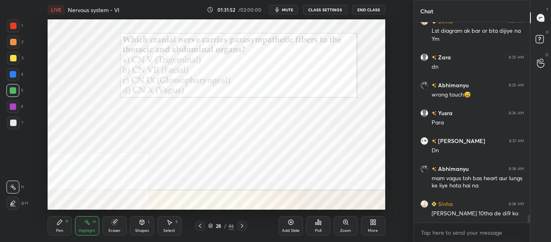
click at [199, 226] on icon at bounding box center [200, 226] width 2 height 4
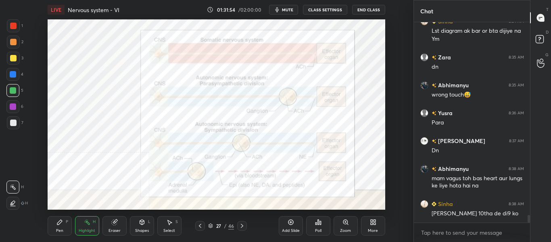
click at [199, 226] on icon at bounding box center [200, 226] width 2 height 4
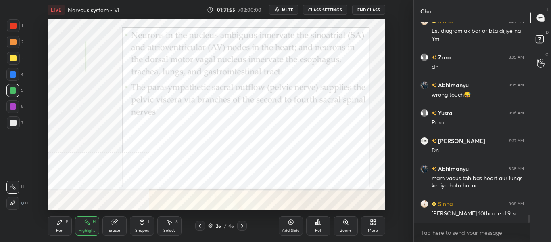
click at [199, 226] on icon at bounding box center [200, 226] width 2 height 4
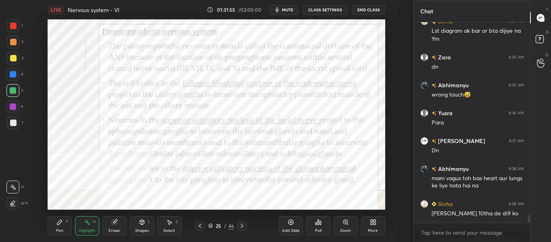
click at [199, 226] on icon at bounding box center [200, 226] width 2 height 4
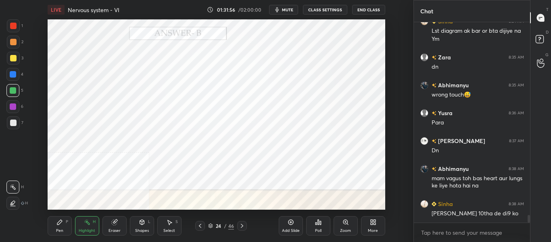
click at [199, 226] on icon at bounding box center [200, 226] width 2 height 4
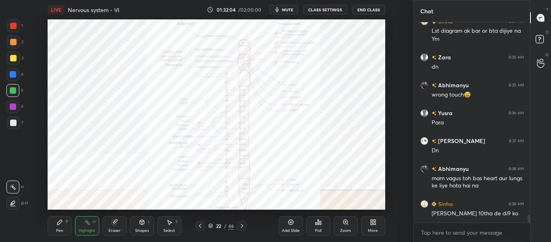
click at [348, 227] on div "Zoom" at bounding box center [346, 225] width 24 height 19
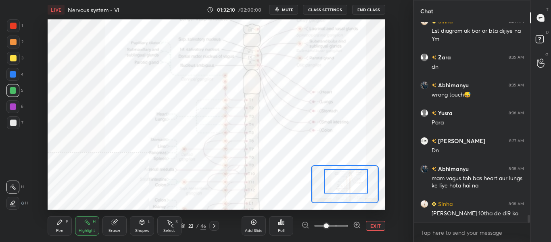
click at [353, 169] on div at bounding box center [346, 181] width 44 height 24
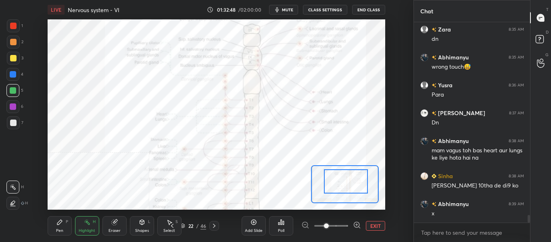
scroll to position [4954, 0]
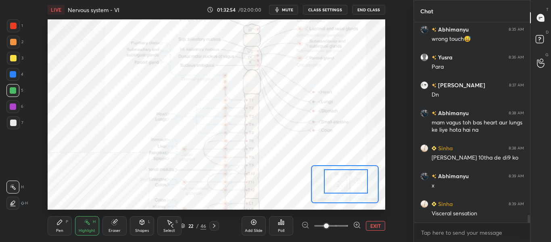
click at [214, 226] on icon at bounding box center [214, 225] width 6 height 6
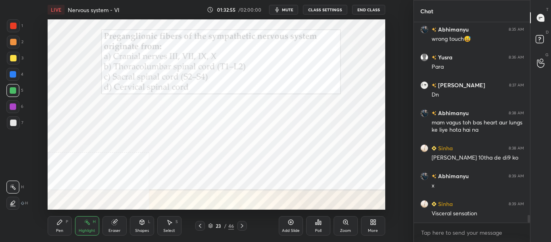
click at [215, 225] on div "23" at bounding box center [219, 225] width 8 height 5
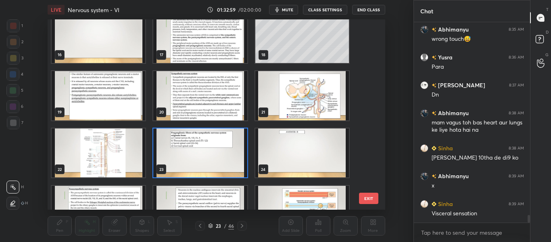
scroll to position [349, 0]
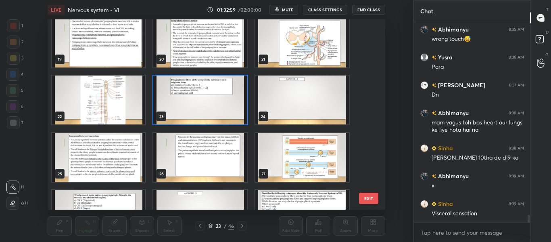
click at [183, 158] on img "grid" at bounding box center [200, 157] width 94 height 49
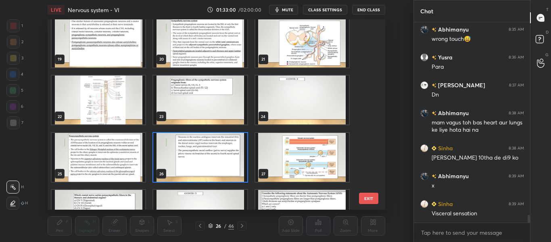
click at [183, 158] on img "grid" at bounding box center [200, 157] width 94 height 49
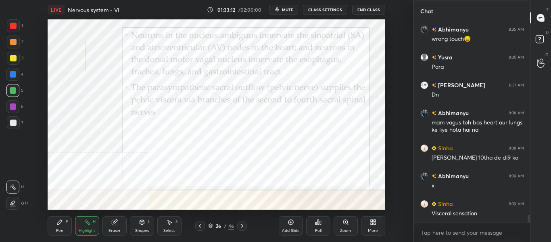
click at [243, 228] on icon at bounding box center [242, 225] width 6 height 6
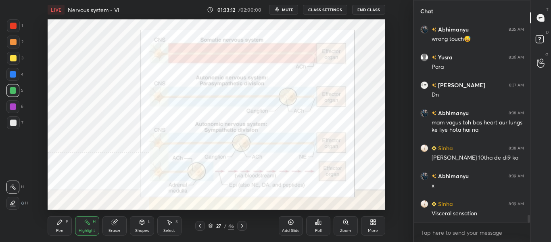
click at [243, 226] on icon at bounding box center [242, 225] width 6 height 6
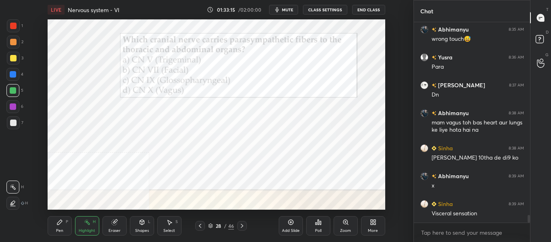
click at [71, 236] on div "Pen P Highlight H Eraser Shapes L Select S 28 / 46 Add Slide Poll Zoom More" at bounding box center [217, 225] width 338 height 32
click at [63, 227] on div "Pen P" at bounding box center [60, 225] width 24 height 19
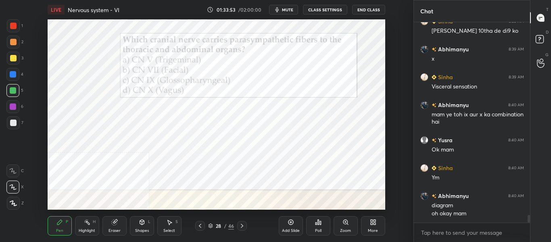
scroll to position [5089, 0]
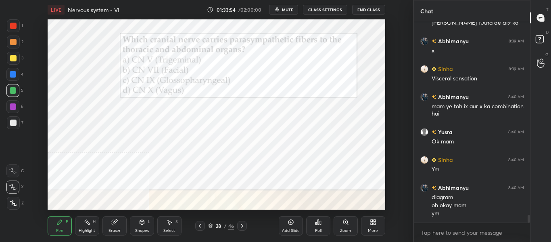
click at [200, 227] on icon at bounding box center [200, 225] width 6 height 6
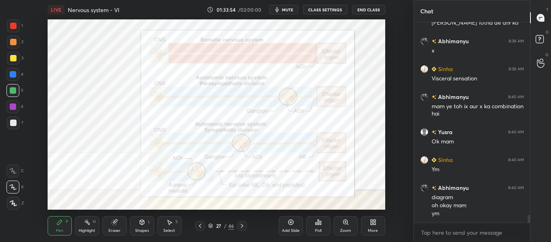
click at [200, 227] on icon at bounding box center [200, 225] width 6 height 6
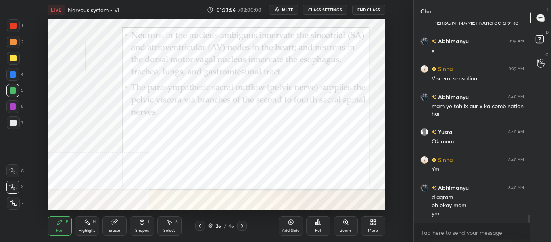
scroll to position [5117, 0]
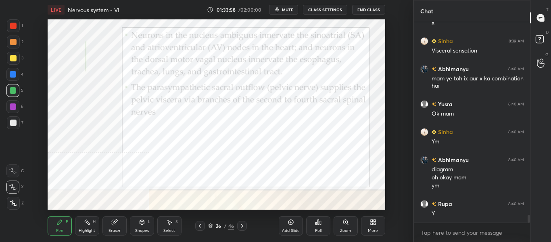
click at [203, 226] on div at bounding box center [200, 226] width 10 height 10
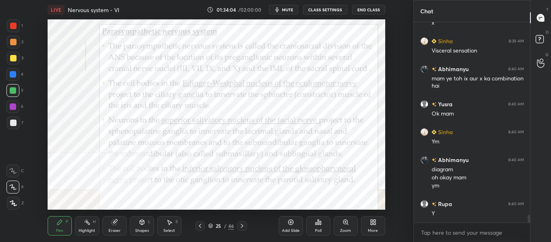
scroll to position [5145, 0]
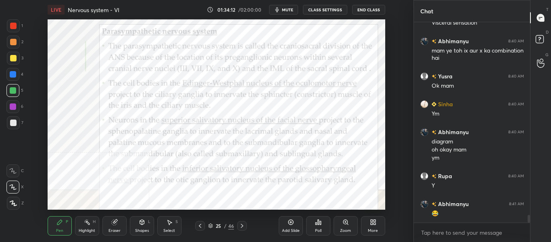
click at [241, 227] on icon at bounding box center [242, 226] width 2 height 4
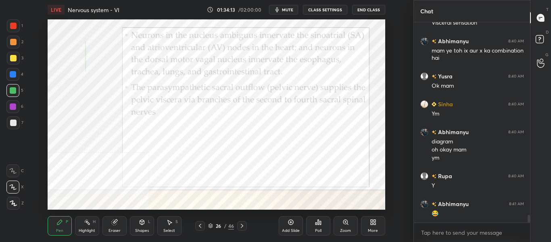
click at [241, 227] on icon at bounding box center [242, 226] width 2 height 4
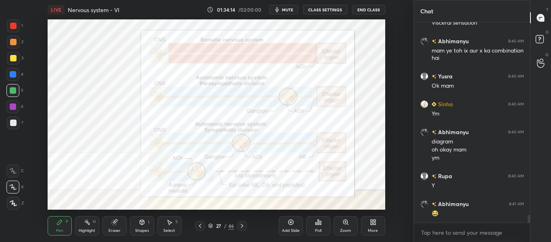
click at [243, 225] on icon at bounding box center [242, 225] width 6 height 6
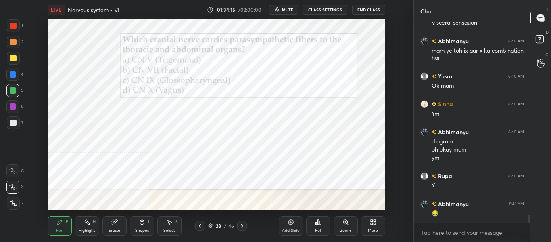
click at [241, 226] on icon at bounding box center [242, 225] width 6 height 6
click at [242, 226] on icon at bounding box center [242, 225] width 6 height 6
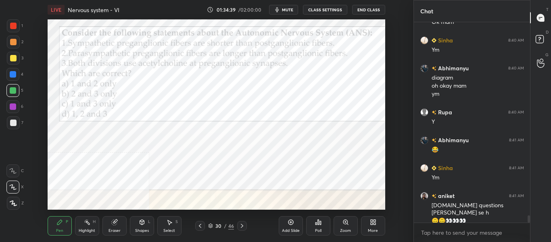
scroll to position [5237, 0]
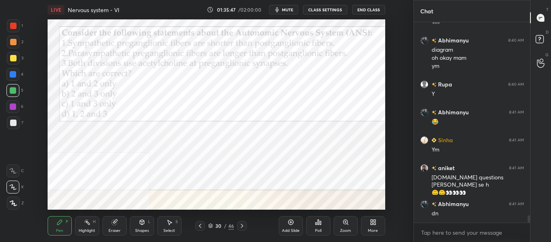
click at [318, 229] on div "Poll" at bounding box center [318, 230] width 6 height 4
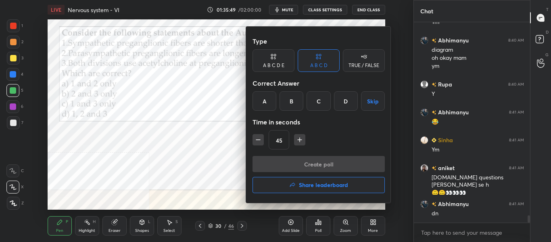
click at [346, 104] on div "D" at bounding box center [346, 100] width 24 height 19
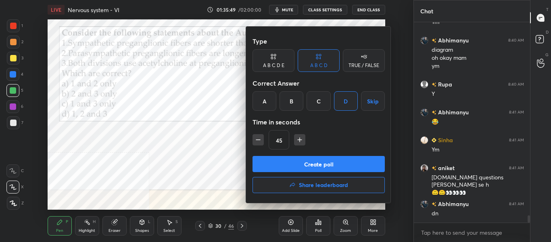
click at [311, 165] on button "Create poll" at bounding box center [319, 164] width 132 height 16
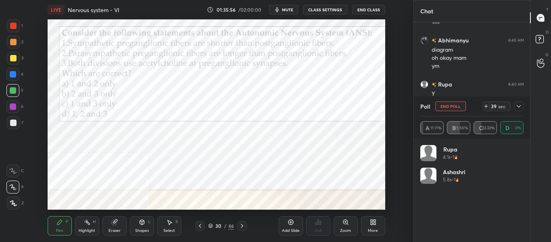
scroll to position [94, 101]
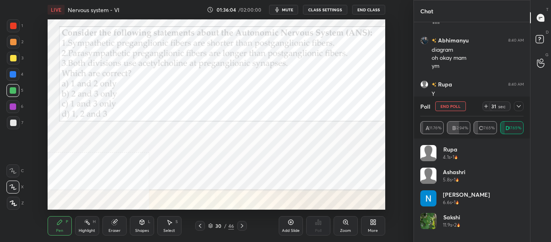
click at [291, 10] on span "mute" at bounding box center [287, 10] width 11 height 6
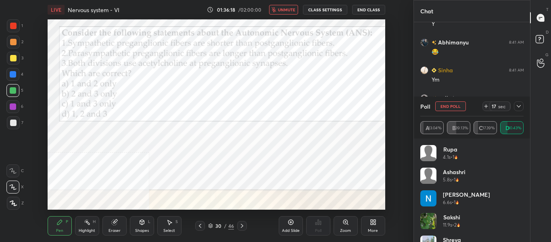
click at [284, 14] on button "unmute" at bounding box center [283, 10] width 29 height 10
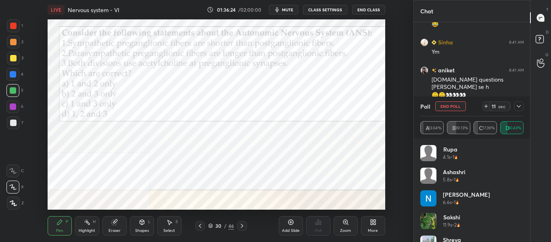
click at [291, 12] on span "mute" at bounding box center [287, 10] width 11 height 6
click at [521, 106] on icon at bounding box center [519, 106] width 6 height 6
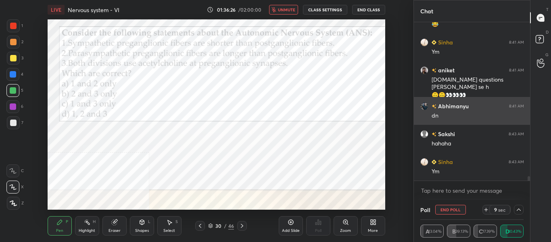
scroll to position [0, 3]
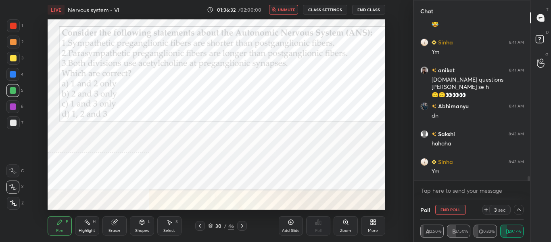
click at [517, 211] on icon at bounding box center [519, 209] width 6 height 6
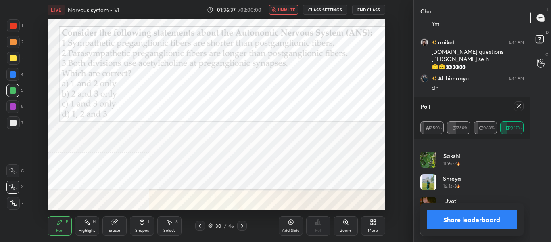
scroll to position [5390, 0]
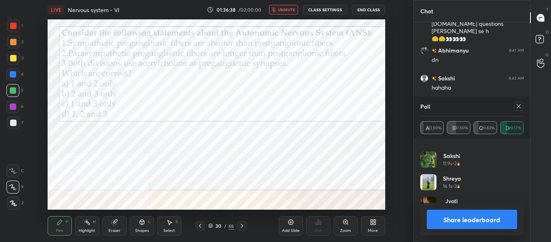
click at [284, 11] on span "unmute" at bounding box center [286, 10] width 17 height 6
click at [473, 222] on button "Share leaderboard" at bounding box center [472, 218] width 91 height 19
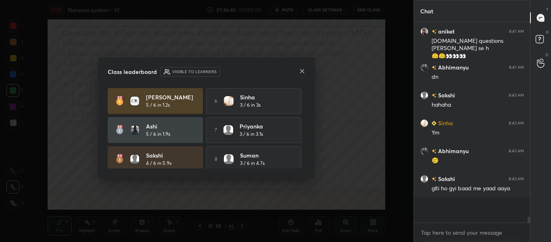
scroll to position [5348, 0]
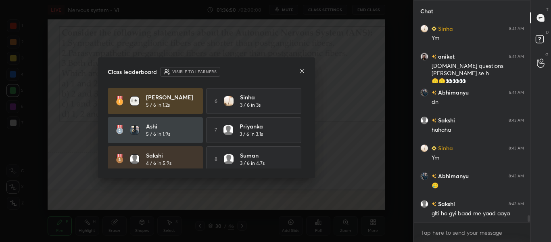
click at [302, 70] on icon at bounding box center [302, 71] width 6 height 6
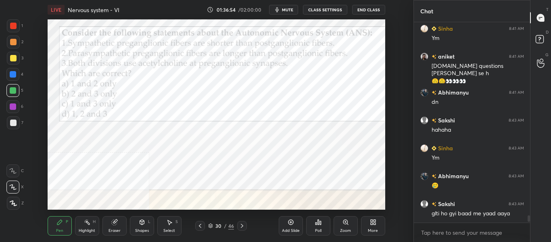
click at [200, 226] on icon at bounding box center [200, 225] width 6 height 6
click at [200, 225] on icon at bounding box center [200, 226] width 2 height 4
click at [200, 224] on icon at bounding box center [200, 225] width 6 height 6
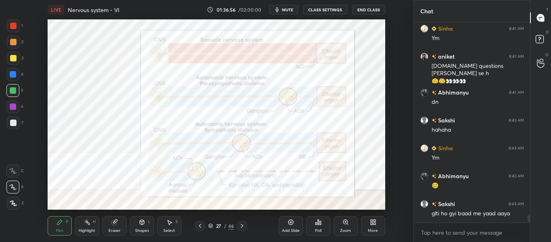
click at [200, 224] on icon at bounding box center [200, 225] width 6 height 6
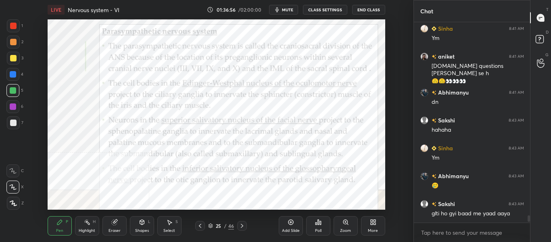
click at [199, 223] on icon at bounding box center [200, 225] width 6 height 6
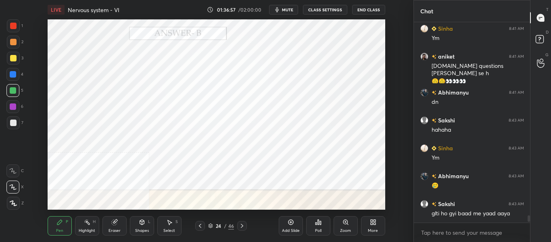
click at [199, 223] on icon at bounding box center [200, 225] width 6 height 6
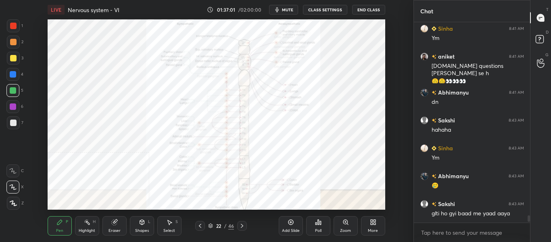
click at [91, 230] on div "Highlight" at bounding box center [87, 230] width 17 height 4
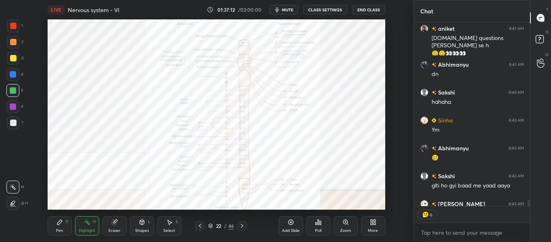
scroll to position [5420, 0]
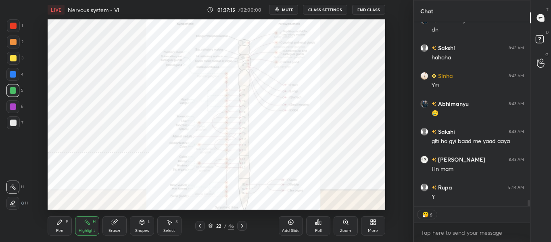
click at [245, 226] on icon at bounding box center [242, 225] width 6 height 6
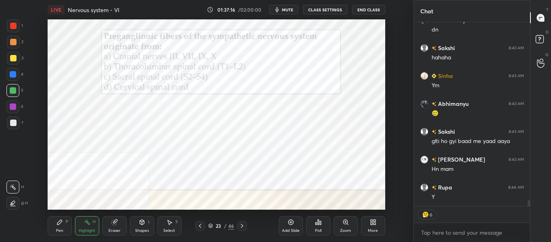
click at [245, 225] on icon at bounding box center [242, 225] width 6 height 6
click at [245, 224] on icon at bounding box center [242, 225] width 6 height 6
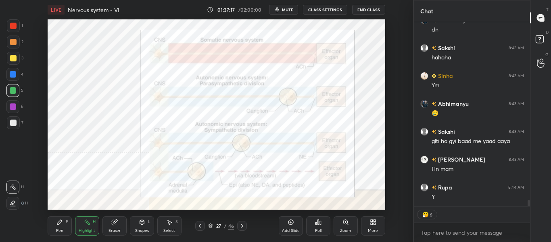
click at [246, 224] on div at bounding box center [242, 226] width 10 height 10
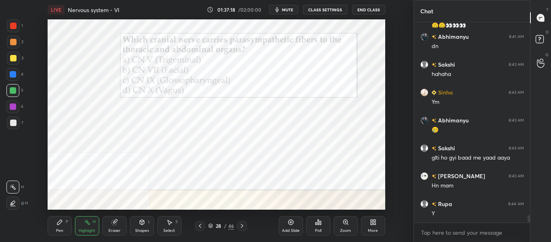
scroll to position [5404, 0]
click at [245, 224] on div at bounding box center [242, 226] width 10 height 10
click at [245, 225] on icon at bounding box center [242, 225] width 6 height 6
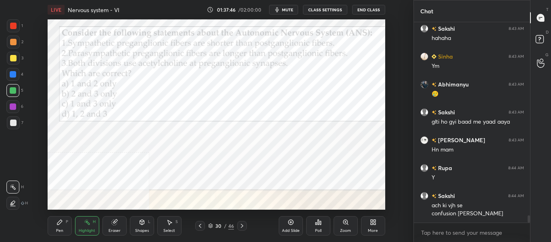
scroll to position [5459, 0]
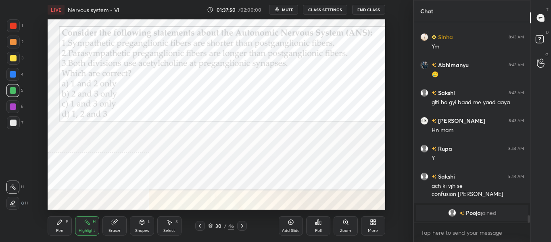
click at [200, 223] on icon at bounding box center [200, 225] width 6 height 6
click at [203, 224] on div at bounding box center [200, 226] width 10 height 10
click at [204, 224] on div at bounding box center [200, 226] width 10 height 10
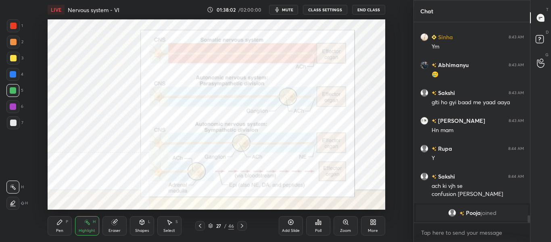
click at [245, 228] on icon at bounding box center [242, 225] width 6 height 6
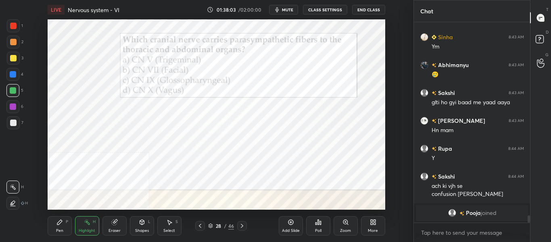
click at [245, 225] on div at bounding box center [242, 226] width 10 height 10
click at [246, 224] on div at bounding box center [242, 226] width 10 height 10
click at [62, 220] on icon at bounding box center [59, 222] width 6 height 6
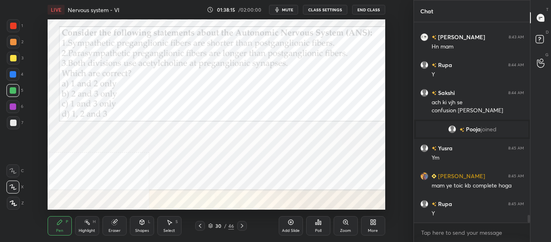
scroll to position [5094, 0]
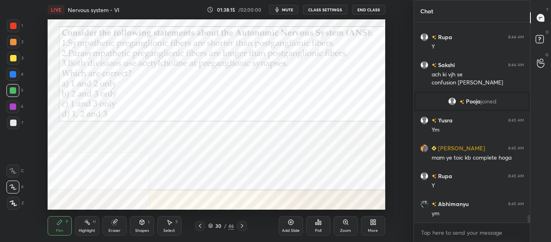
click at [242, 228] on icon at bounding box center [242, 225] width 6 height 6
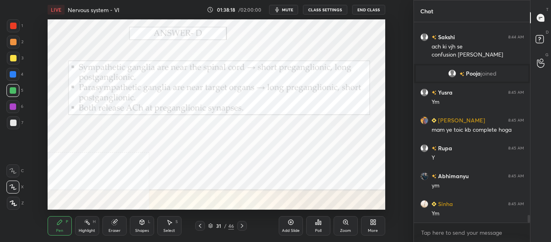
scroll to position [5150, 0]
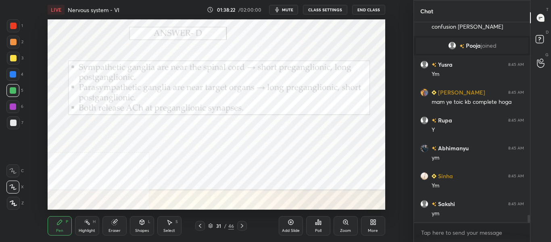
click at [242, 227] on icon at bounding box center [242, 225] width 6 height 6
click at [315, 232] on div "Poll" at bounding box center [318, 230] width 6 height 4
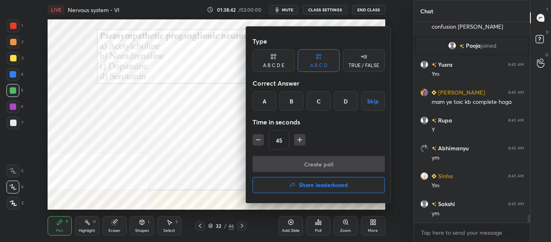
click at [268, 105] on div "A" at bounding box center [265, 100] width 24 height 19
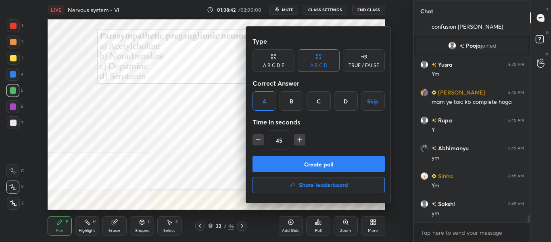
scroll to position [5178, 0]
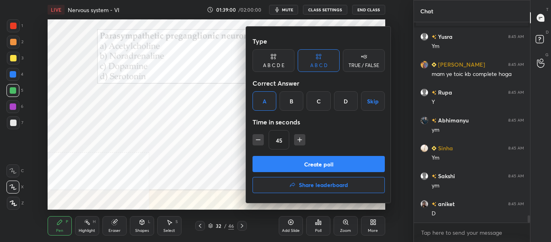
click at [264, 168] on button "Create poll" at bounding box center [319, 164] width 132 height 16
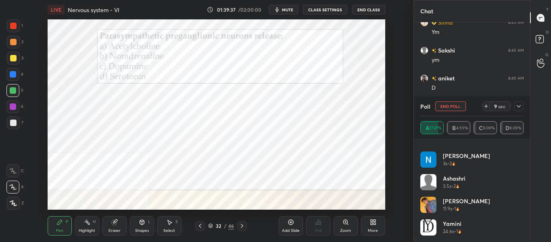
scroll to position [5331, 0]
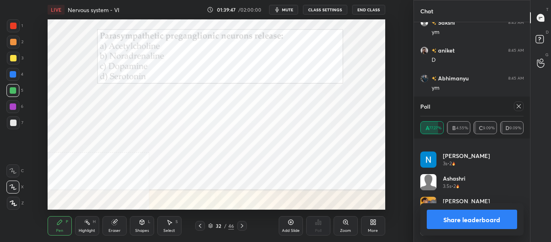
click at [457, 216] on button "Share leaderboard" at bounding box center [472, 218] width 91 height 19
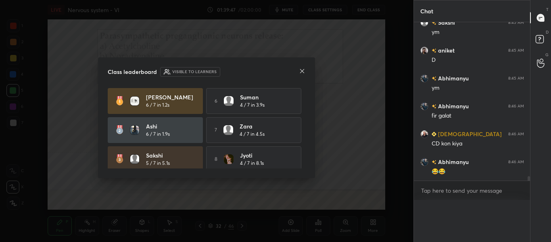
scroll to position [3, 3]
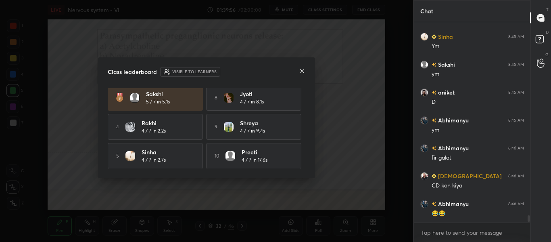
click at [303, 70] on icon at bounding box center [302, 71] width 6 height 6
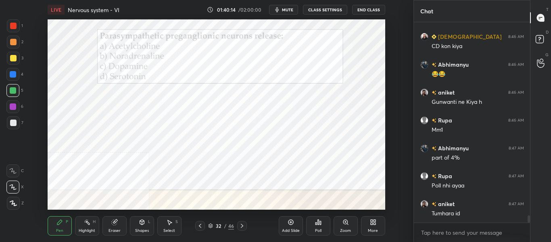
click at [241, 227] on icon at bounding box center [242, 225] width 6 height 6
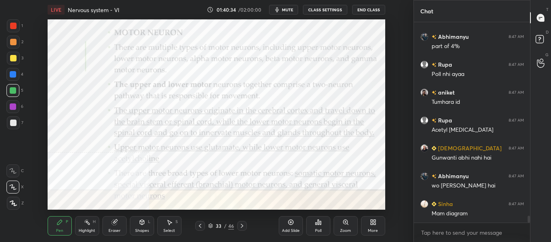
click at [198, 228] on icon at bounding box center [200, 225] width 6 height 6
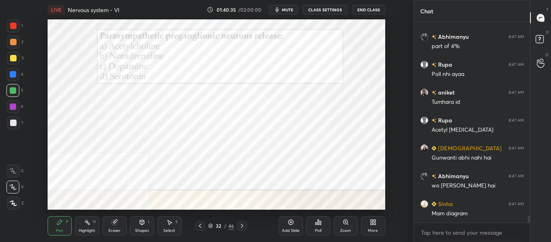
click at [198, 227] on icon at bounding box center [200, 225] width 6 height 6
click at [199, 227] on icon at bounding box center [200, 225] width 6 height 6
click at [200, 226] on icon at bounding box center [200, 226] width 2 height 4
click at [200, 227] on icon at bounding box center [200, 225] width 6 height 6
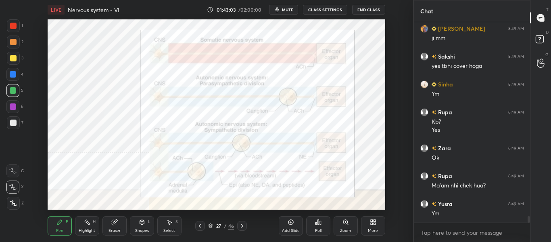
scroll to position [6107, 0]
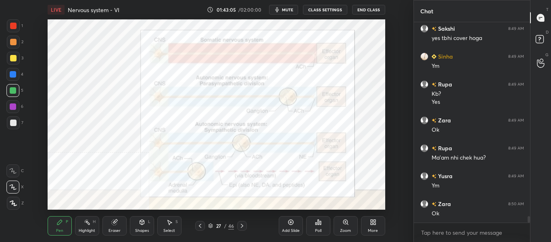
click at [84, 230] on div "Highlight" at bounding box center [87, 230] width 17 height 4
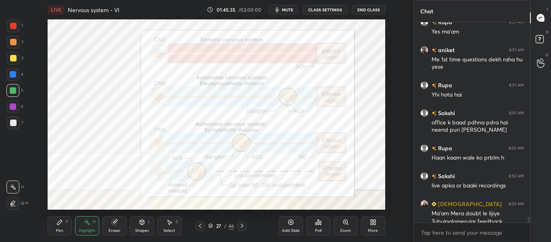
scroll to position [6457, 0]
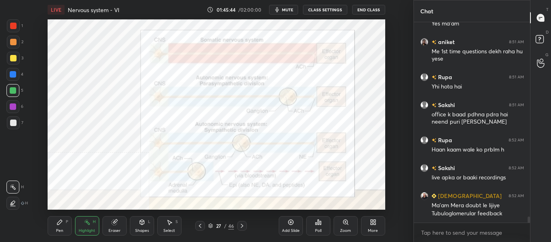
click at [245, 227] on icon at bounding box center [242, 225] width 6 height 6
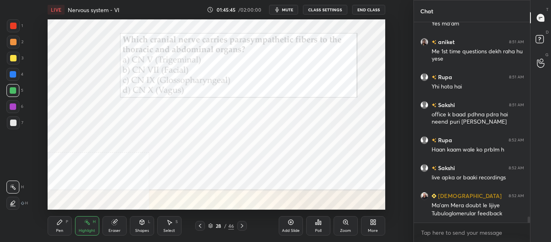
click at [243, 229] on div at bounding box center [242, 226] width 10 height 10
click at [246, 227] on div at bounding box center [242, 226] width 10 height 10
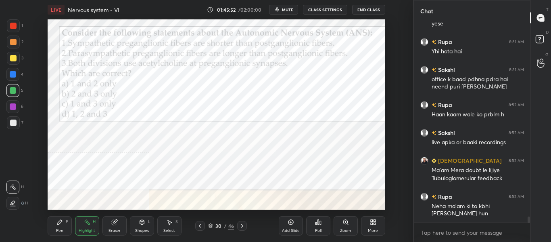
scroll to position [6520, 0]
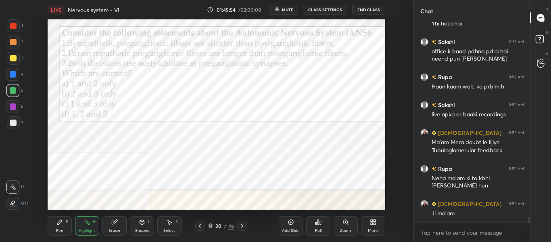
click at [244, 228] on icon at bounding box center [242, 225] width 6 height 6
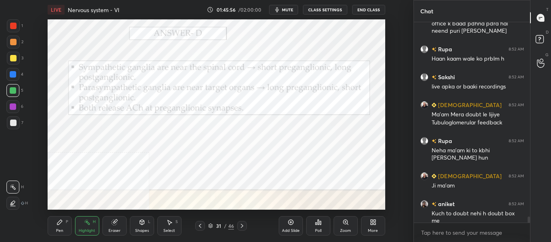
click at [243, 229] on div at bounding box center [242, 226] width 10 height 10
click at [243, 227] on icon at bounding box center [242, 225] width 6 height 6
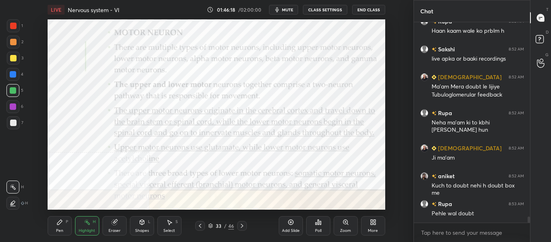
scroll to position [6584, 0]
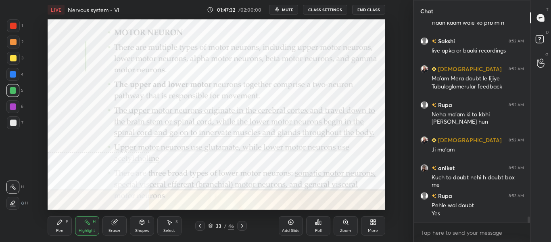
click at [61, 232] on div "Pen" at bounding box center [59, 230] width 7 height 4
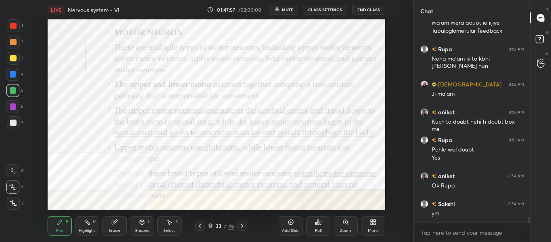
scroll to position [6667, 0]
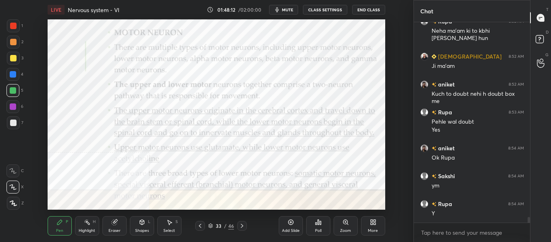
click at [246, 228] on div at bounding box center [242, 226] width 10 height 10
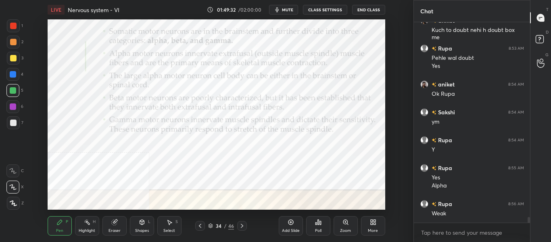
scroll to position [6739, 0]
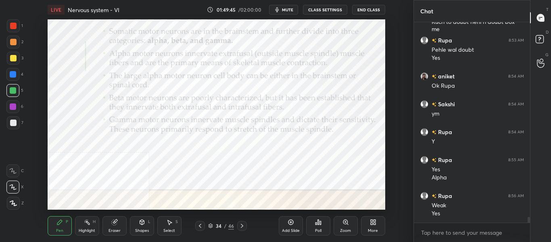
click at [199, 229] on div at bounding box center [200, 226] width 10 height 10
click at [244, 226] on icon at bounding box center [242, 225] width 6 height 6
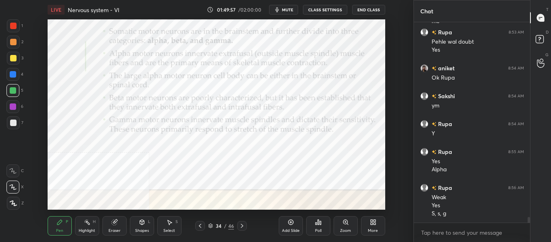
click at [243, 226] on icon at bounding box center [242, 225] width 6 height 6
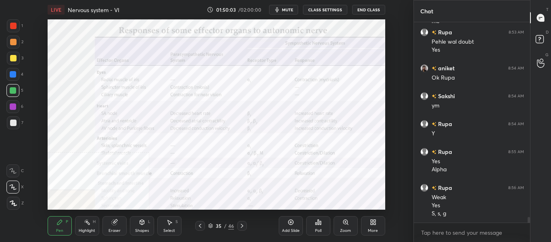
click at [369, 230] on div "More" at bounding box center [373, 230] width 10 height 4
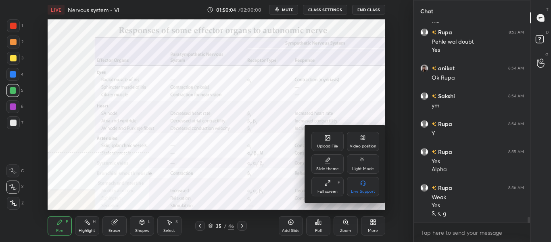
click at [368, 144] on div "Video position" at bounding box center [363, 146] width 27 height 4
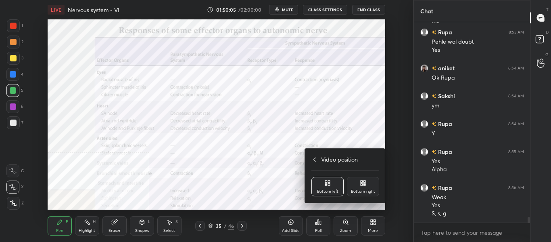
click at [370, 192] on div "Bottom right" at bounding box center [363, 191] width 24 height 4
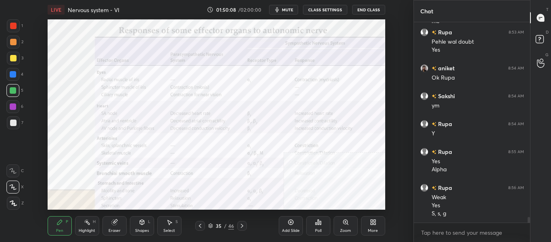
click at [87, 227] on div "Highlight H" at bounding box center [87, 225] width 24 height 19
click at [114, 224] on icon at bounding box center [113, 222] width 5 height 5
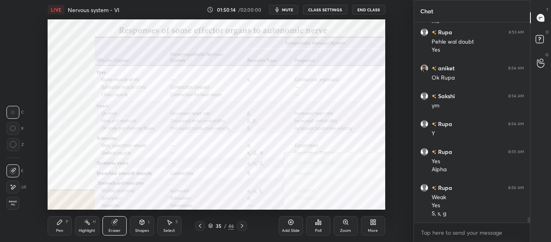
click at [87, 226] on div "Highlight H" at bounding box center [87, 225] width 24 height 19
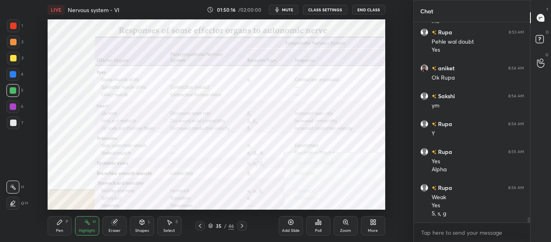
click at [13, 59] on div at bounding box center [13, 58] width 6 height 6
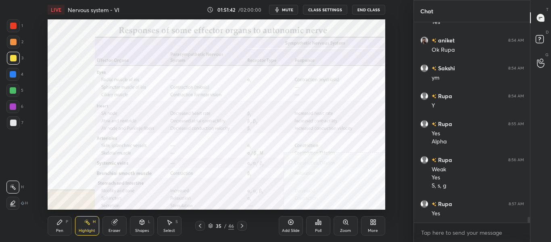
click at [61, 227] on div "Pen P" at bounding box center [60, 225] width 24 height 19
click at [13, 74] on div at bounding box center [13, 74] width 6 height 6
click at [245, 228] on icon at bounding box center [242, 225] width 6 height 6
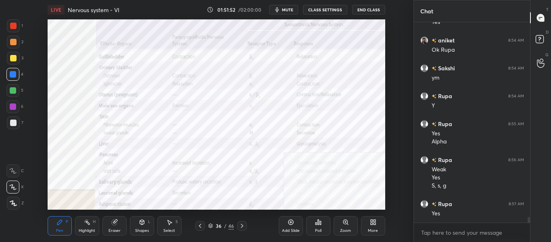
click at [243, 228] on icon at bounding box center [242, 225] width 6 height 6
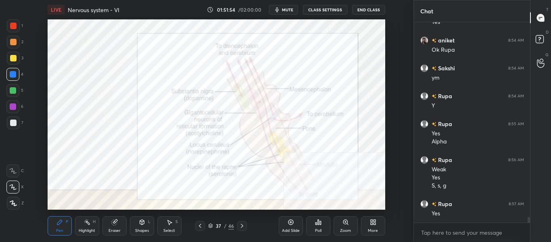
click at [201, 227] on icon at bounding box center [200, 225] width 6 height 6
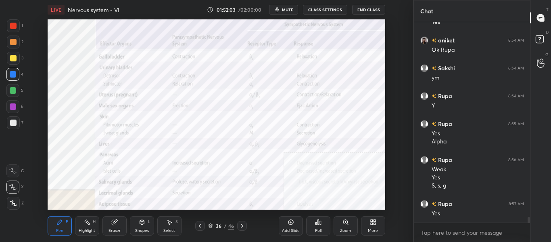
click at [242, 227] on icon at bounding box center [242, 225] width 6 height 6
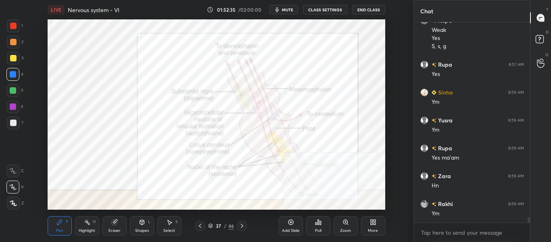
scroll to position [6942, 0]
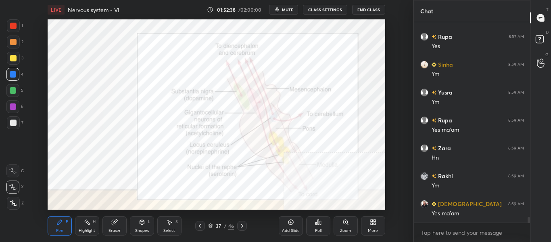
click at [91, 227] on div "Highlight H" at bounding box center [87, 225] width 24 height 19
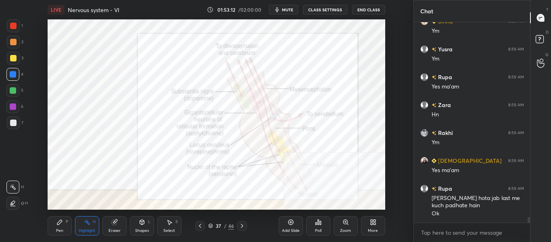
scroll to position [7013, 0]
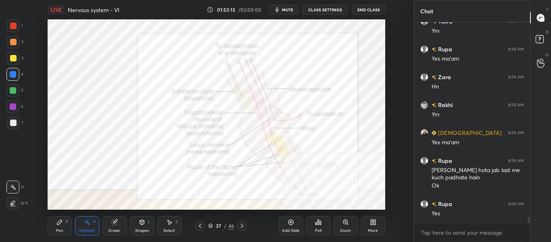
click at [242, 228] on icon at bounding box center [242, 225] width 6 height 6
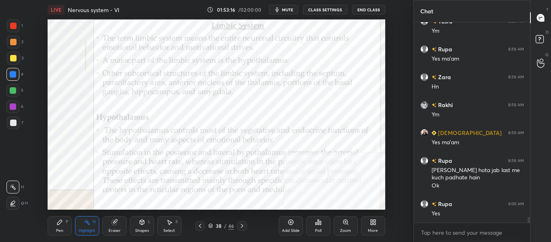
click at [244, 226] on icon at bounding box center [242, 225] width 6 height 6
click at [245, 225] on icon at bounding box center [242, 225] width 6 height 6
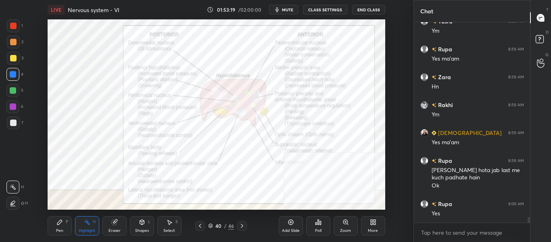
click at [201, 227] on icon at bounding box center [200, 226] width 2 height 4
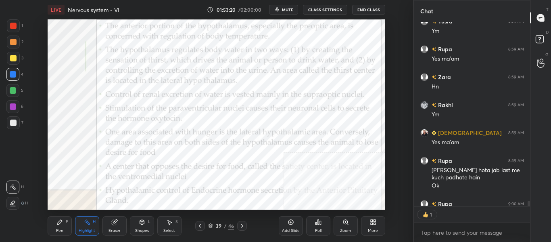
scroll to position [181, 114]
click at [201, 228] on icon at bounding box center [200, 225] width 6 height 6
click at [375, 227] on div "More" at bounding box center [373, 225] width 24 height 19
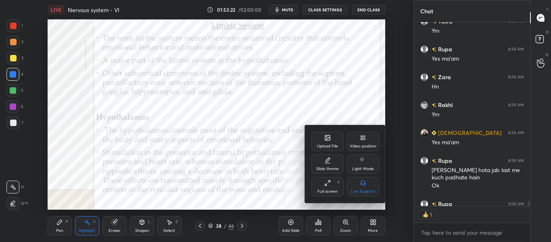
click at [370, 142] on div "Video position" at bounding box center [363, 141] width 32 height 19
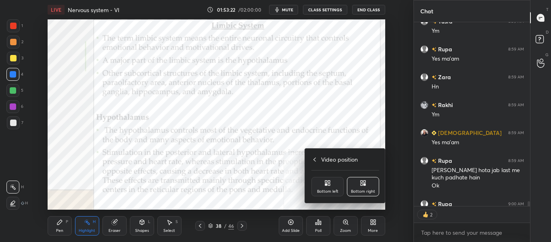
scroll to position [7038, 0]
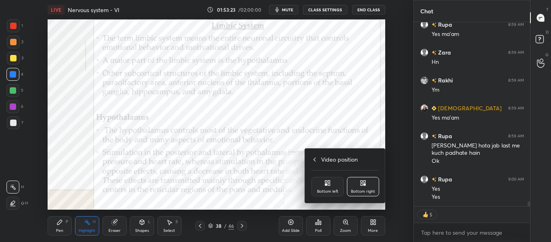
click at [332, 187] on div "Bottom left" at bounding box center [328, 186] width 32 height 19
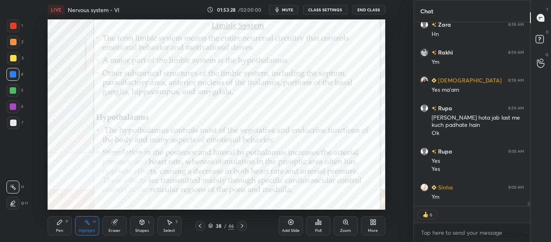
scroll to position [7094, 0]
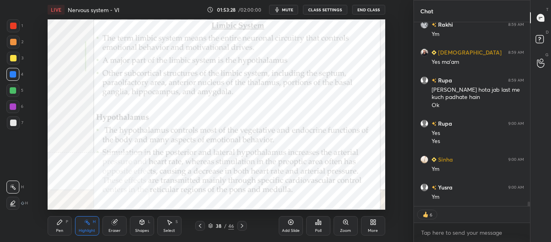
click at [243, 226] on icon at bounding box center [242, 225] width 6 height 6
click at [243, 224] on icon at bounding box center [242, 225] width 6 height 6
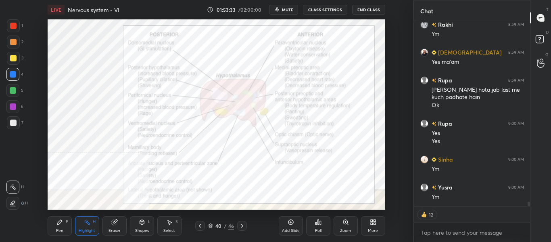
scroll to position [7121, 0]
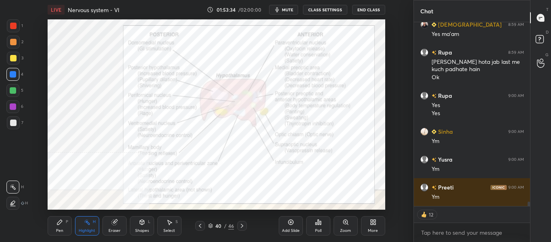
click at [243, 226] on icon at bounding box center [242, 226] width 2 height 4
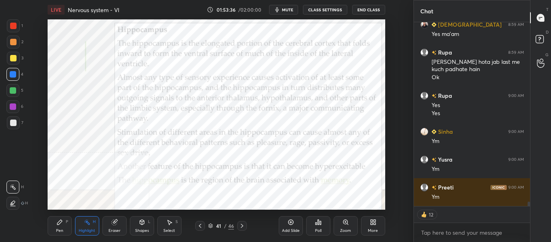
click at [243, 226] on icon at bounding box center [242, 225] width 6 height 6
click at [243, 226] on icon at bounding box center [242, 226] width 2 height 4
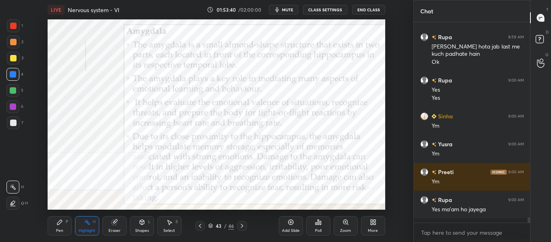
scroll to position [7133, 0]
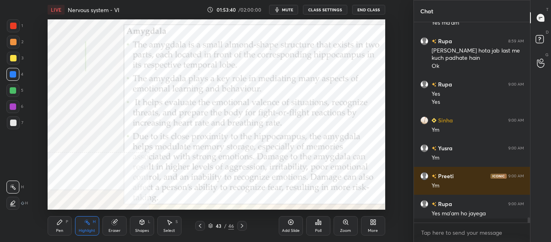
click at [242, 228] on icon at bounding box center [242, 225] width 6 height 6
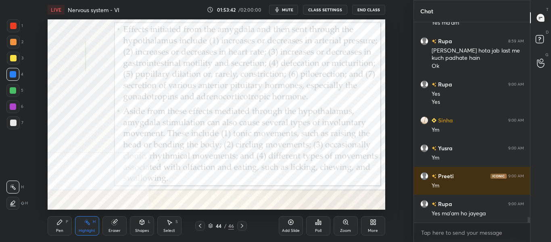
scroll to position [7161, 0]
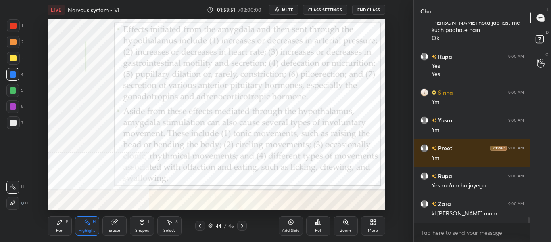
click at [201, 228] on icon at bounding box center [200, 225] width 6 height 6
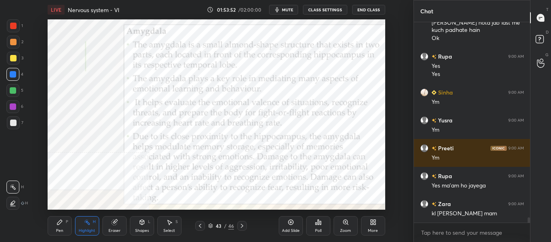
click at [201, 227] on icon at bounding box center [200, 225] width 6 height 6
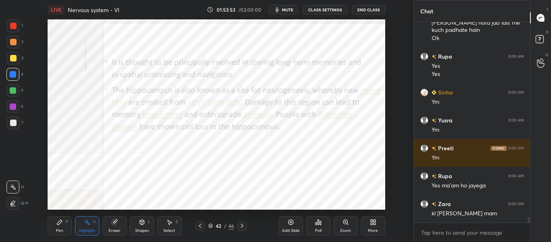
click at [202, 228] on icon at bounding box center [200, 225] width 6 height 6
click at [202, 229] on div at bounding box center [200, 226] width 10 height 10
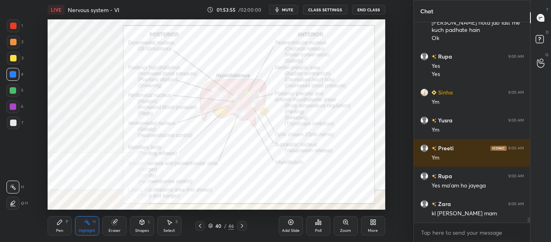
click at [203, 229] on div at bounding box center [200, 226] width 10 height 10
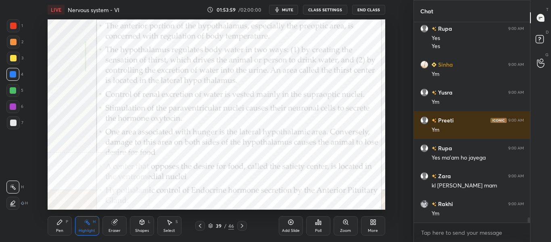
scroll to position [7244, 0]
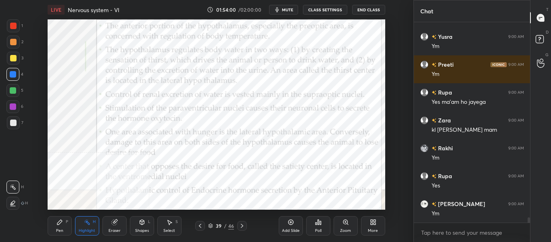
click at [204, 226] on div at bounding box center [200, 226] width 10 height 10
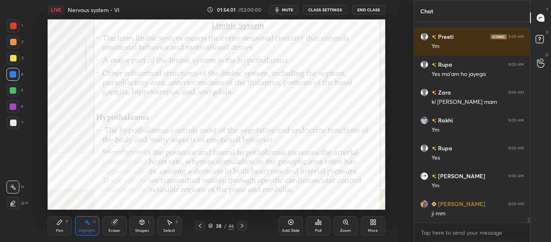
scroll to position [7300, 0]
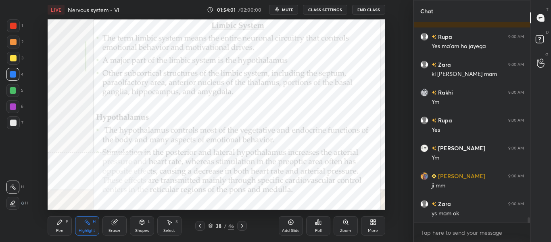
click at [201, 228] on icon at bounding box center [200, 225] width 6 height 6
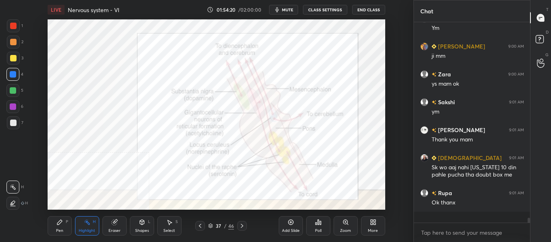
scroll to position [7418, 0]
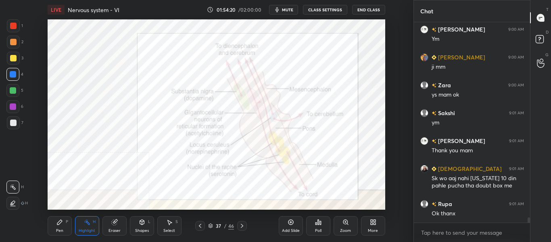
click at [240, 228] on icon at bounding box center [242, 225] width 6 height 6
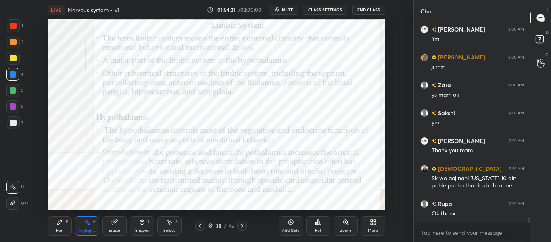
click at [241, 226] on icon at bounding box center [242, 225] width 6 height 6
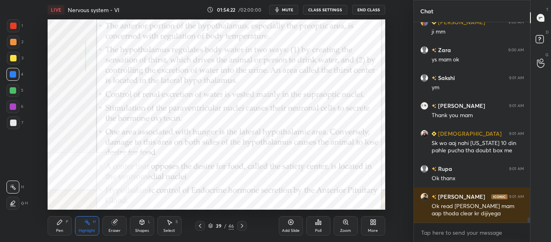
click at [240, 228] on icon at bounding box center [242, 225] width 6 height 6
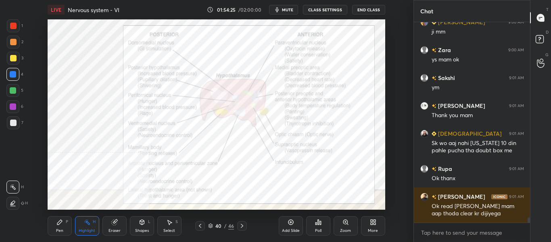
click at [244, 227] on icon at bounding box center [242, 225] width 6 height 6
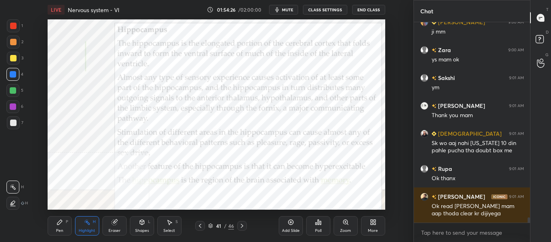
click at [243, 226] on icon at bounding box center [242, 225] width 6 height 6
click at [243, 227] on icon at bounding box center [242, 225] width 6 height 6
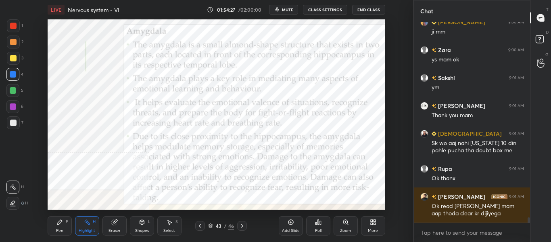
click at [243, 226] on icon at bounding box center [242, 225] width 6 height 6
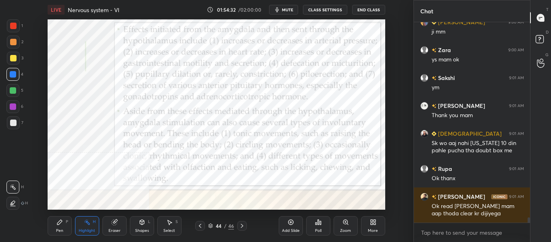
click at [243, 226] on icon at bounding box center [242, 226] width 2 height 4
click at [242, 226] on icon at bounding box center [242, 226] width 2 height 4
click at [243, 226] on icon at bounding box center [242, 225] width 6 height 6
click at [291, 226] on div "Add Slide" at bounding box center [291, 225] width 24 height 19
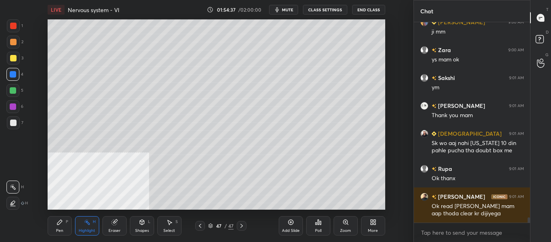
click at [67, 220] on div "P" at bounding box center [67, 222] width 2 height 4
click at [12, 123] on div at bounding box center [13, 122] width 6 height 6
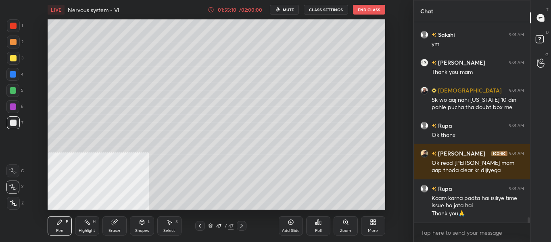
scroll to position [7525, 0]
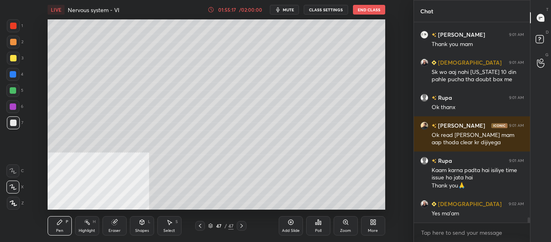
click at [13, 77] on div at bounding box center [13, 74] width 6 height 6
click at [141, 229] on div "Shapes" at bounding box center [142, 230] width 14 height 4
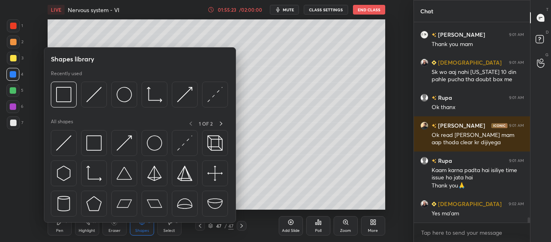
click at [141, 231] on div "Shapes" at bounding box center [142, 230] width 14 height 4
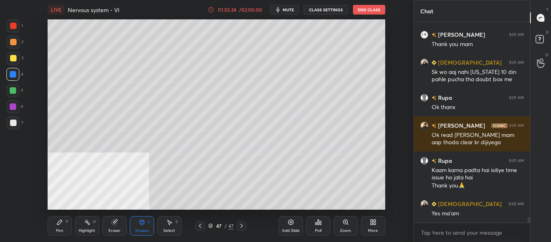
scroll to position [7533, 0]
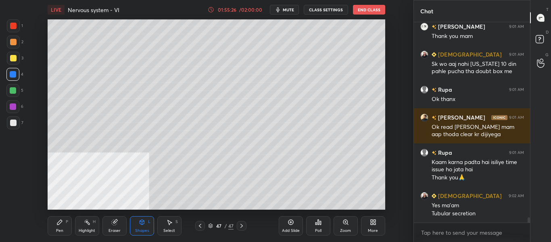
click at [135, 226] on div "Shapes L" at bounding box center [142, 225] width 24 height 19
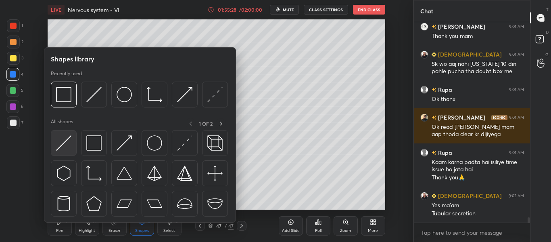
click at [60, 146] on img at bounding box center [63, 142] width 15 height 15
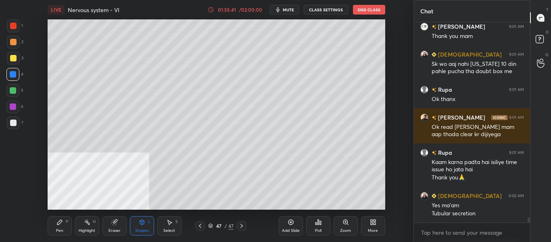
click at [59, 227] on div "Pen P" at bounding box center [60, 225] width 24 height 19
click at [137, 227] on div "Shapes L" at bounding box center [142, 225] width 24 height 19
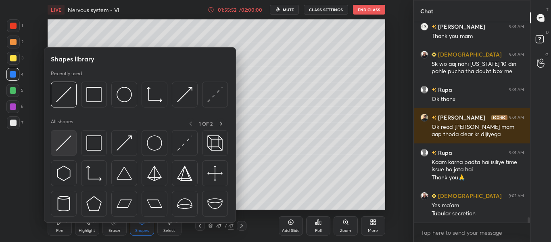
click at [67, 148] on img at bounding box center [63, 142] width 15 height 15
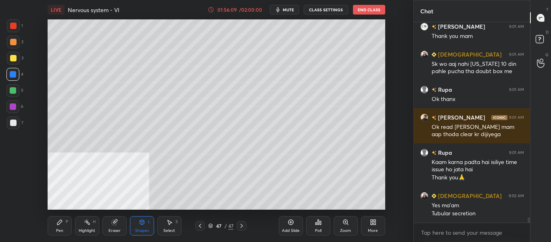
click at [90, 228] on div "Highlight" at bounding box center [87, 230] width 17 height 4
click at [62, 226] on div "Pen P" at bounding box center [60, 225] width 24 height 19
click at [13, 23] on div at bounding box center [13, 26] width 6 height 6
click at [88, 226] on div "Highlight H" at bounding box center [87, 225] width 24 height 19
click at [142, 230] on div "Shapes" at bounding box center [142, 230] width 14 height 4
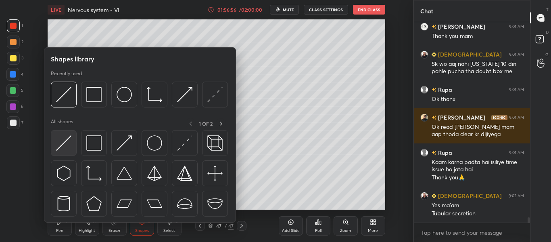
click at [63, 148] on img at bounding box center [63, 142] width 15 height 15
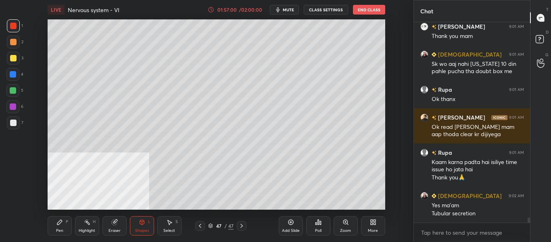
click at [142, 223] on icon at bounding box center [142, 223] width 0 height 3
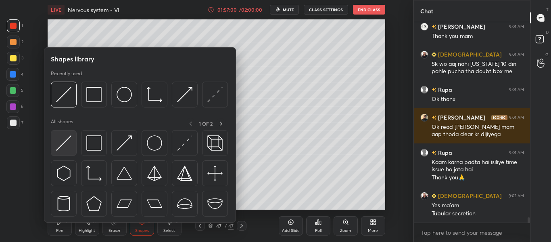
click at [68, 149] on img at bounding box center [63, 142] width 15 height 15
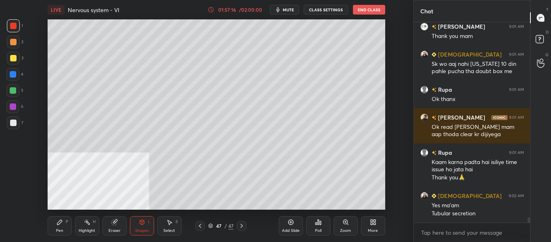
click at [67, 225] on div "Pen P" at bounding box center [60, 225] width 24 height 19
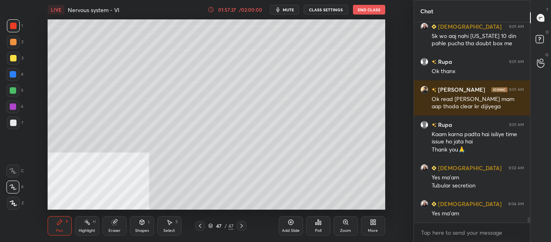
click at [14, 125] on div at bounding box center [13, 122] width 6 height 6
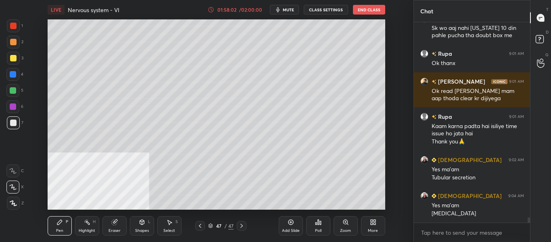
scroll to position [7577, 0]
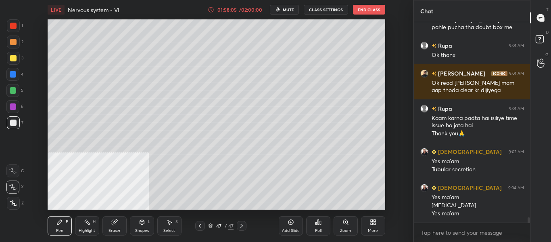
click at [13, 27] on div at bounding box center [13, 26] width 6 height 6
click at [15, 73] on div at bounding box center [13, 74] width 6 height 6
click at [15, 121] on div at bounding box center [13, 122] width 6 height 6
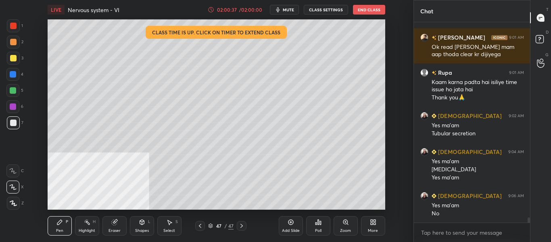
scroll to position [7640, 0]
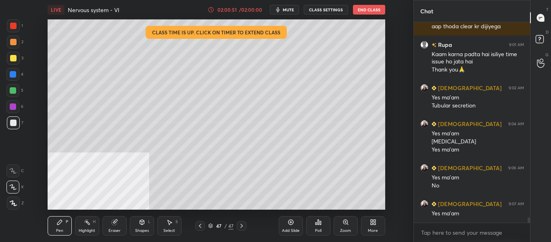
click at [18, 121] on div at bounding box center [13, 122] width 13 height 13
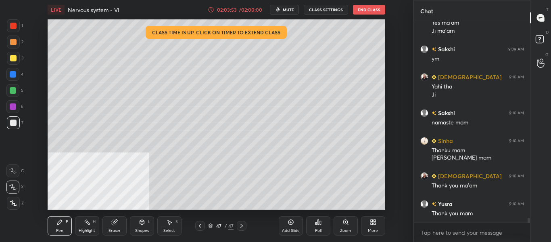
scroll to position [7922, 0]
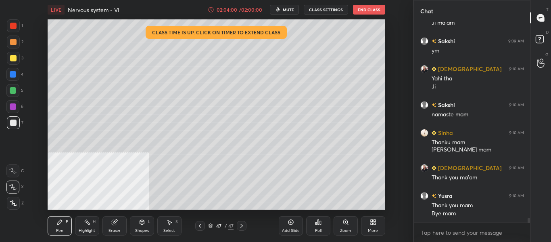
click at [369, 13] on button "End Class" at bounding box center [369, 10] width 32 height 10
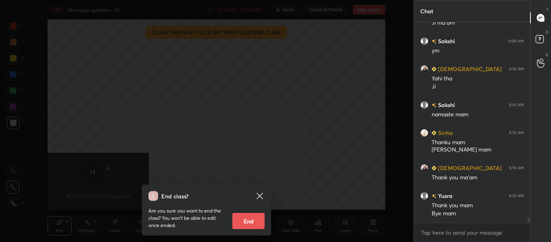
click at [251, 220] on button "End" at bounding box center [248, 221] width 32 height 16
type textarea "x"
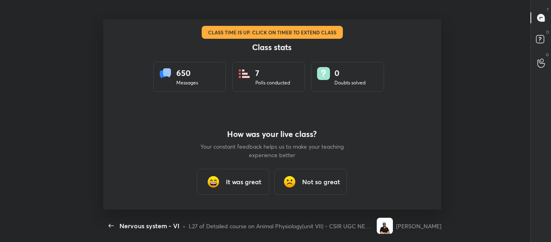
scroll to position [0, 0]
click at [234, 181] on h3 "It was great" at bounding box center [244, 182] width 36 height 10
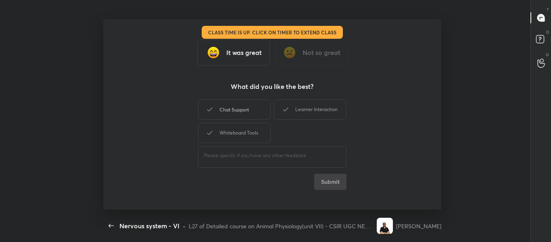
drag, startPoint x: 230, startPoint y: 113, endPoint x: 258, endPoint y: 118, distance: 27.9
click at [231, 112] on div "Chat Support" at bounding box center [234, 109] width 73 height 20
click at [299, 111] on div "Learner Interaction" at bounding box center [310, 109] width 73 height 20
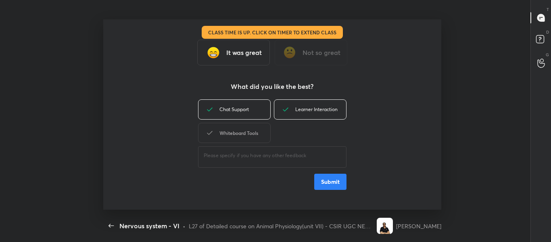
drag, startPoint x: 253, startPoint y: 133, endPoint x: 301, endPoint y: 156, distance: 53.6
click at [253, 134] on div "Whiteboard Tools" at bounding box center [234, 133] width 73 height 20
click at [327, 181] on button "Submit" at bounding box center [330, 182] width 32 height 16
